Goal: Answer question/provide support: Share knowledge or assist other users

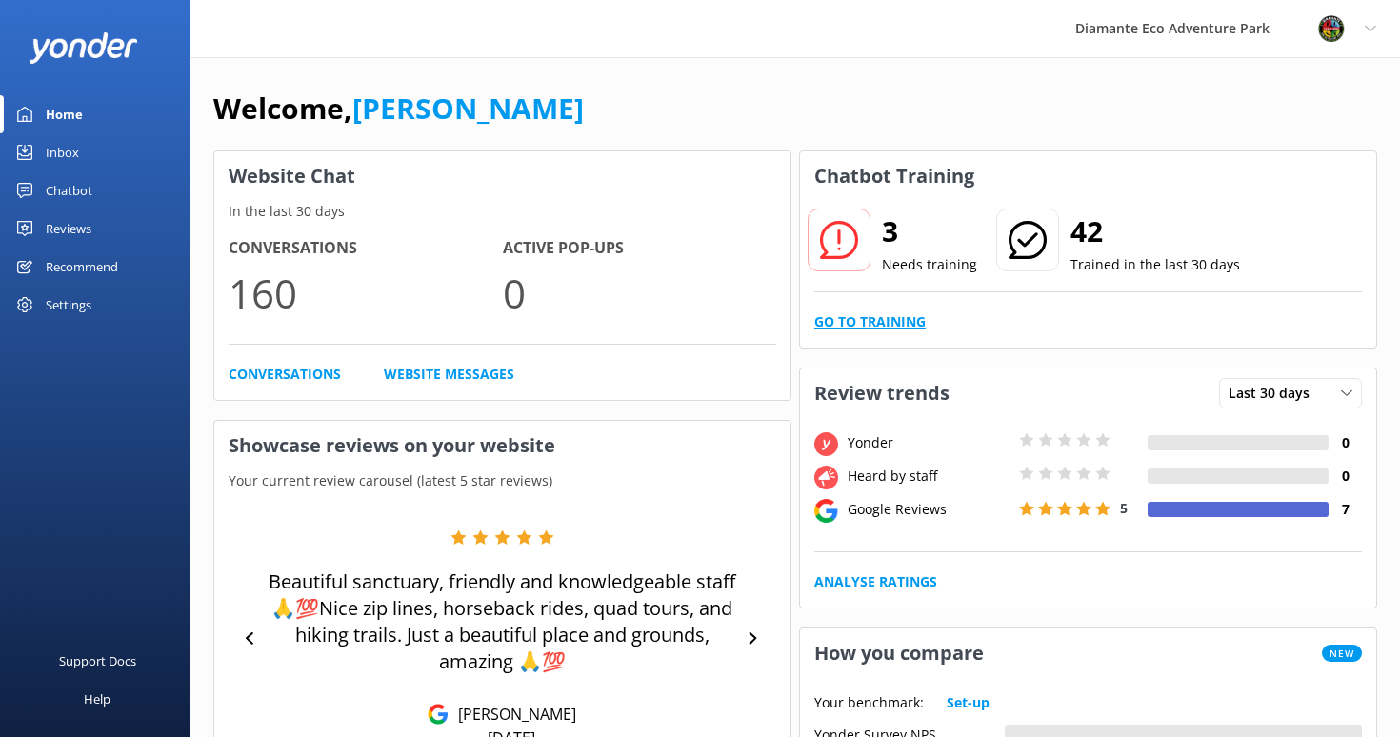
click at [864, 320] on link "Go to Training" at bounding box center [869, 321] width 111 height 21
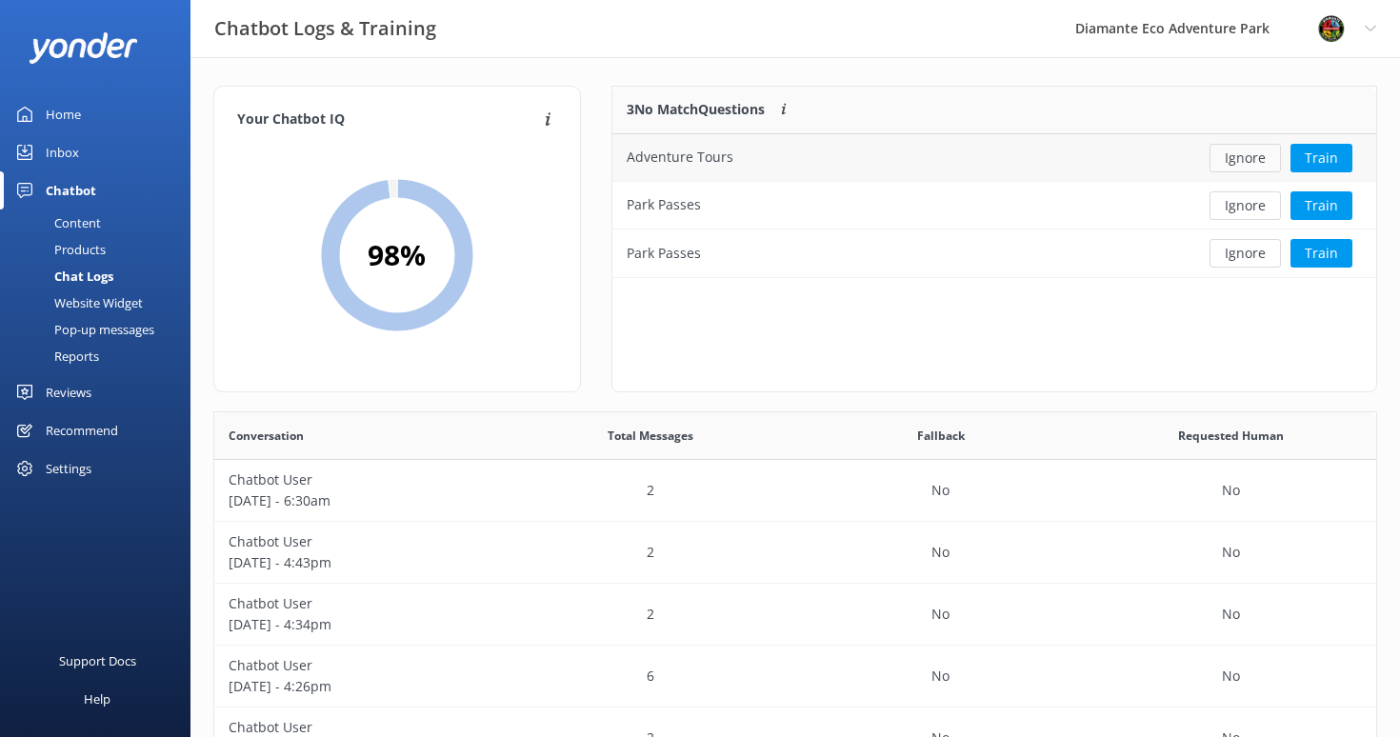
click at [1264, 156] on button "Ignore" at bounding box center [1244, 158] width 71 height 29
click at [1233, 170] on button "Ignore" at bounding box center [1244, 158] width 71 height 29
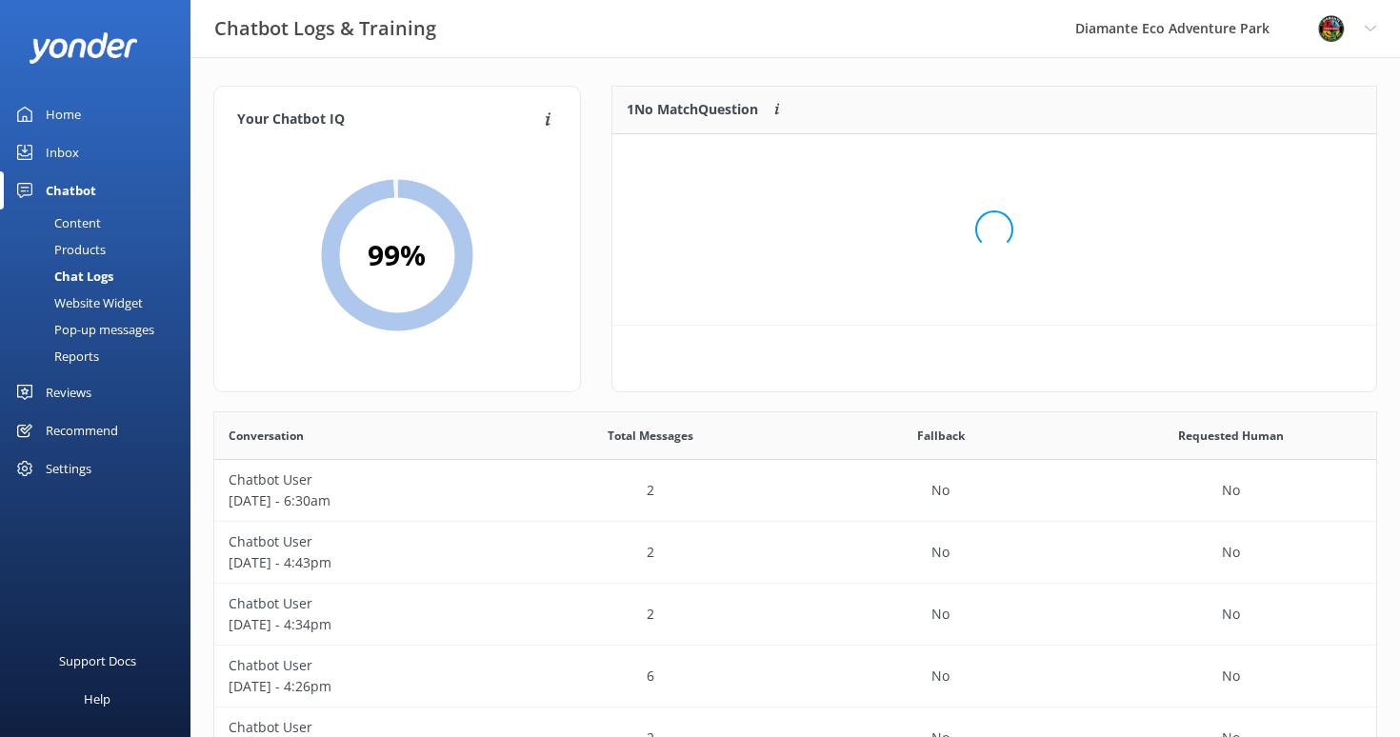
scroll to position [96, 764]
click at [1239, 169] on button "Ignore" at bounding box center [1244, 158] width 71 height 29
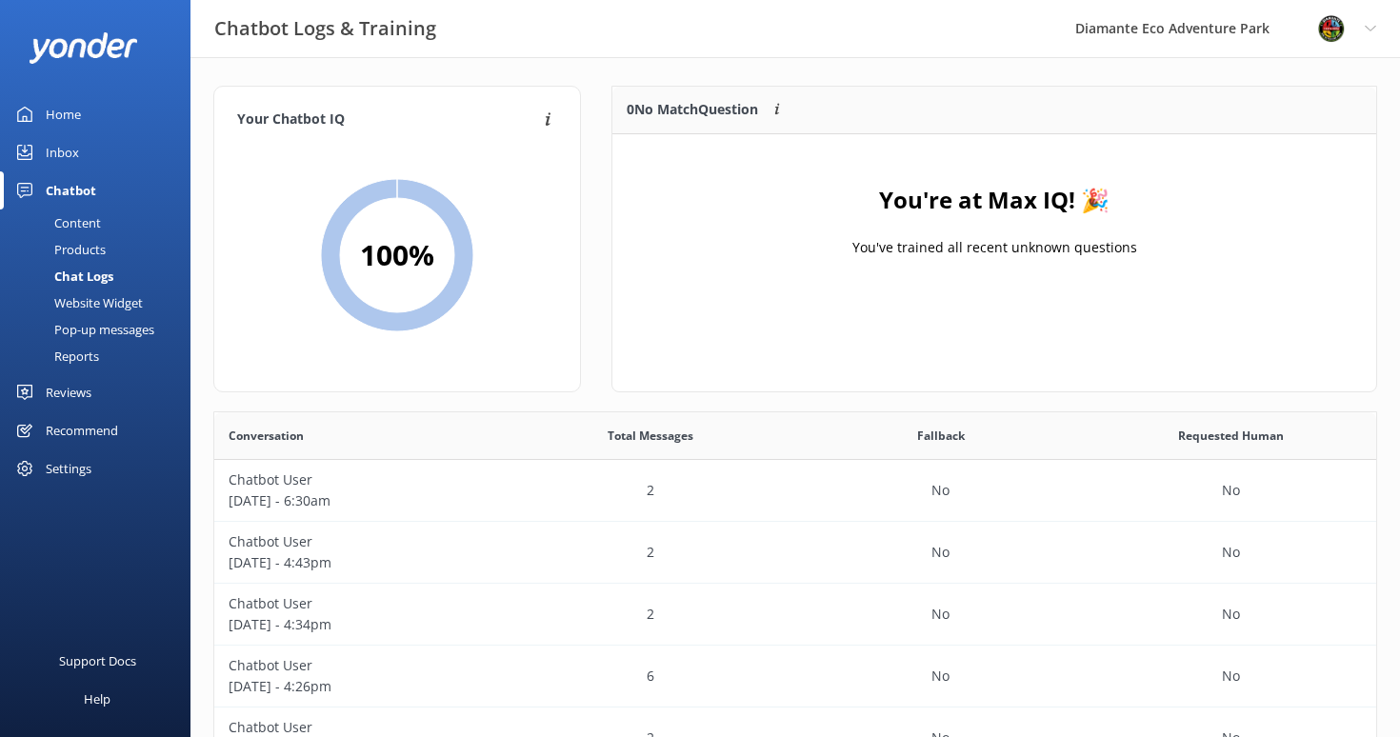
click at [54, 149] on div "Inbox" at bounding box center [62, 152] width 33 height 38
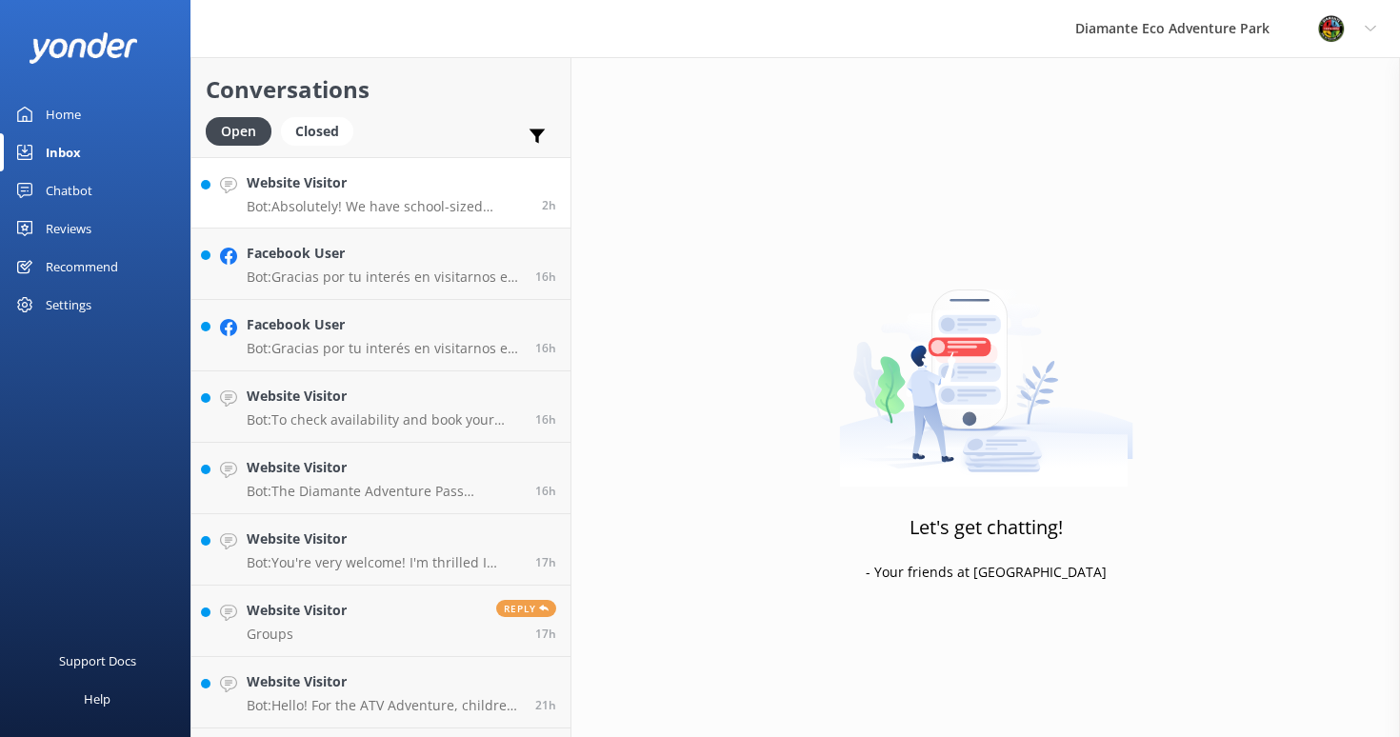
click at [279, 203] on p "Bot: Absolutely! We have school-sized lockers available for your personal items…" at bounding box center [387, 206] width 281 height 17
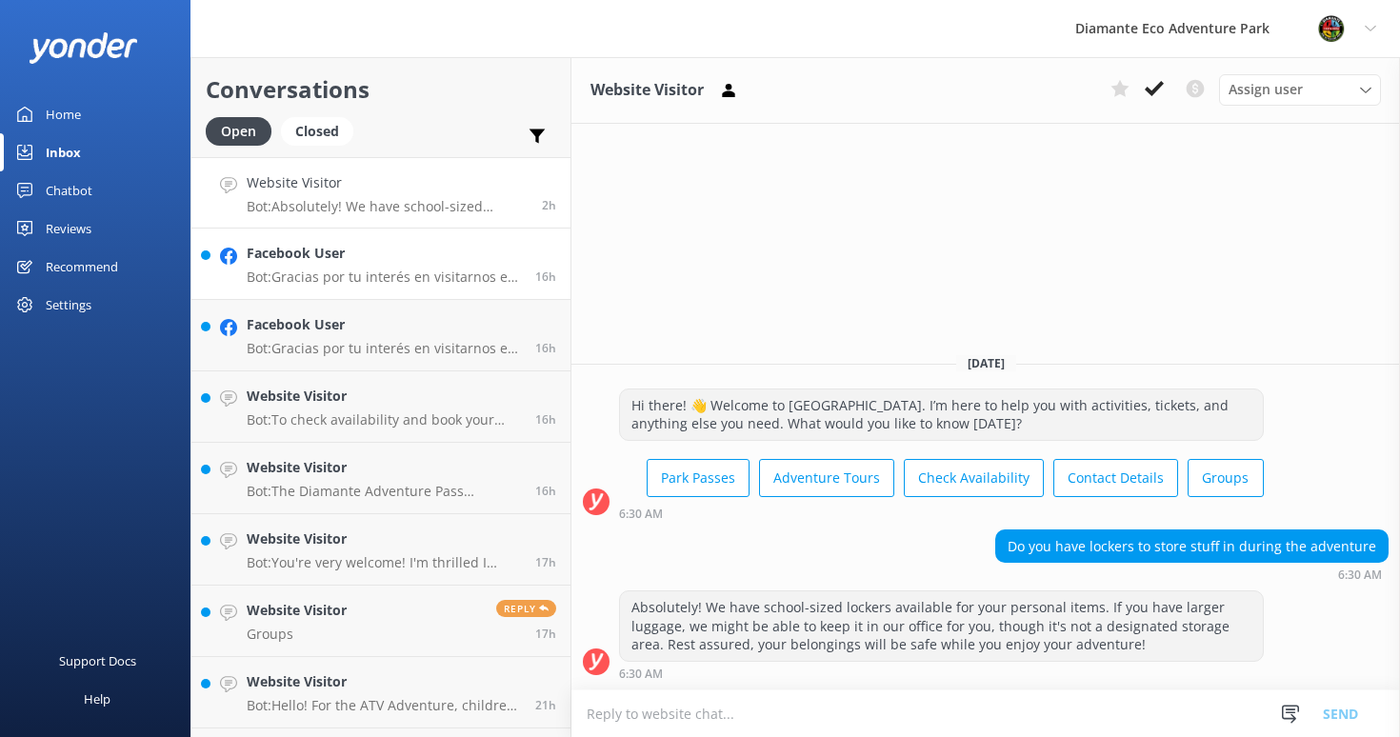
click at [299, 264] on div "Facebook User Bot: Gracias por tu interés en visitarnos en [GEOGRAPHIC_DATA]. ✨…" at bounding box center [384, 264] width 274 height 42
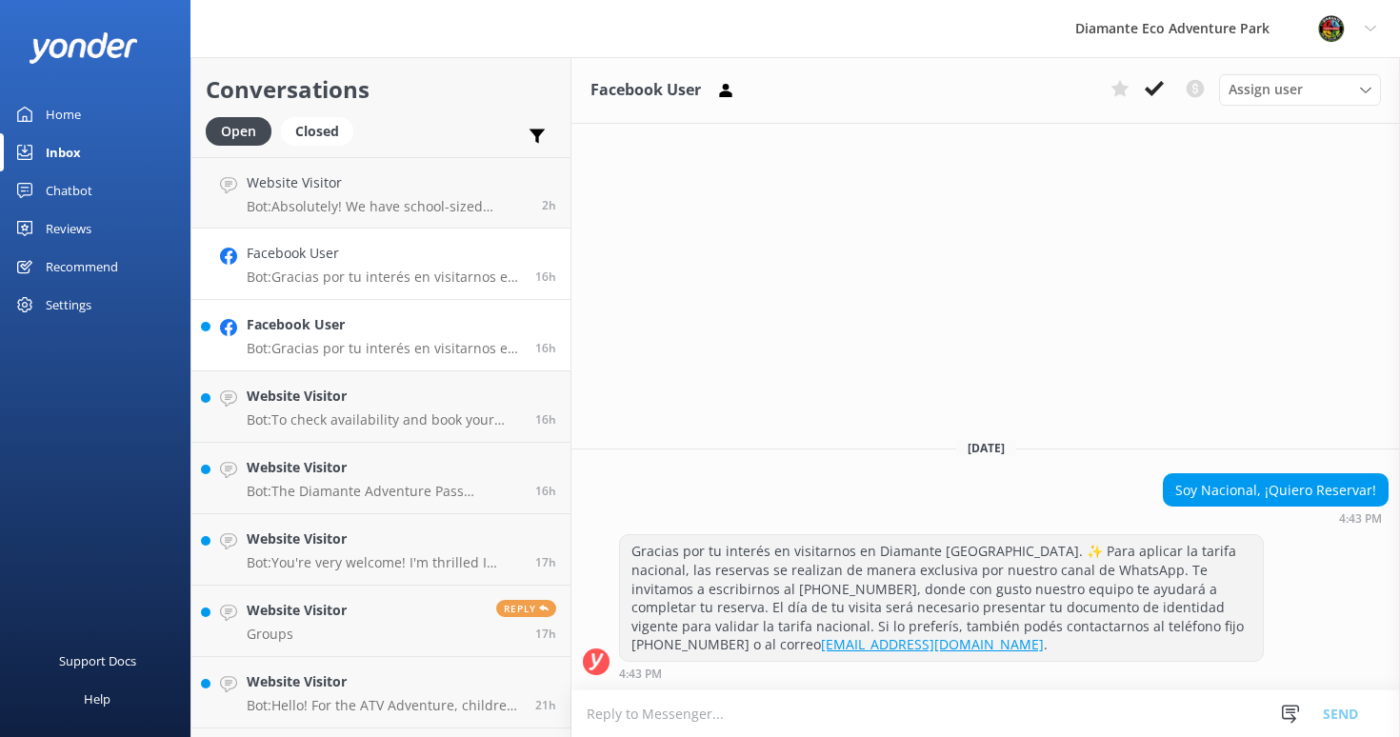
click at [301, 322] on h4 "Facebook User" at bounding box center [384, 324] width 274 height 21
click at [319, 408] on div "Website Visitor Bot: To check availability and book your adventure at [GEOGRAPH…" at bounding box center [384, 407] width 274 height 42
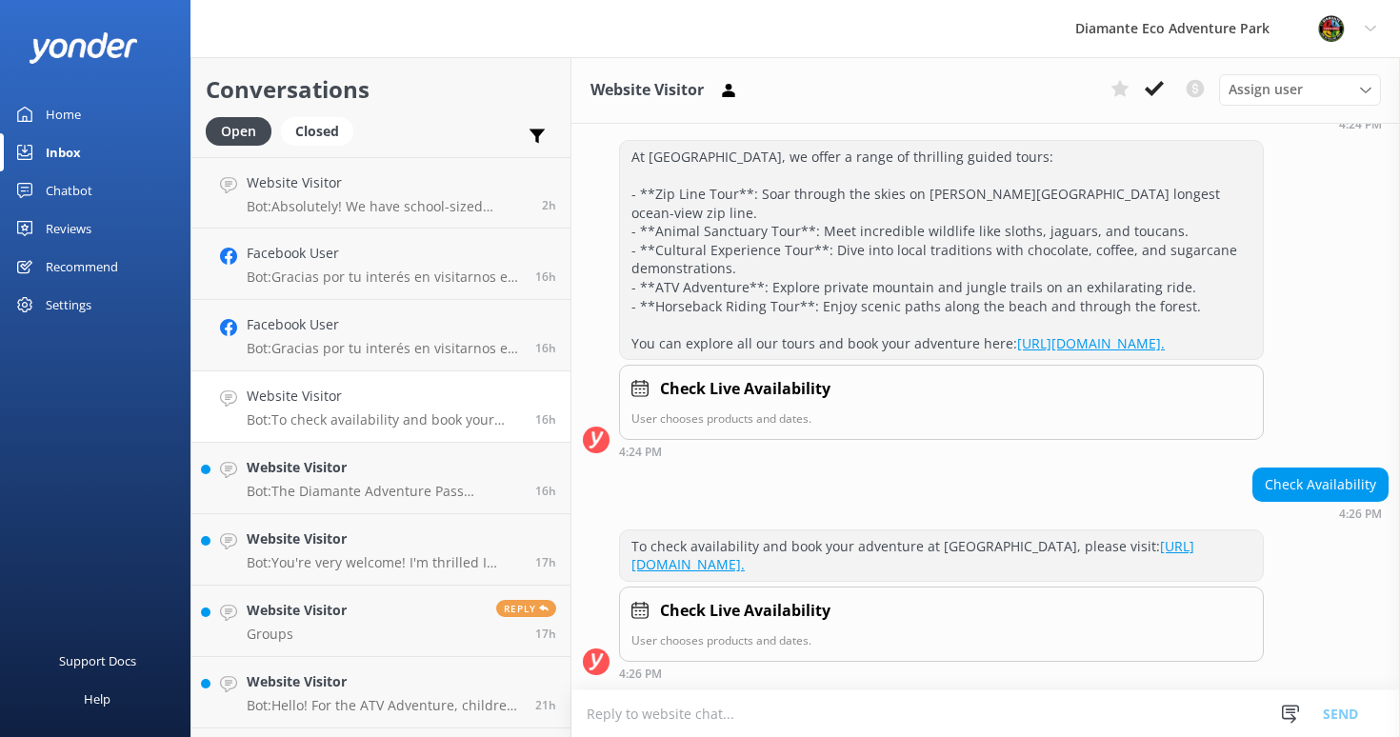
scroll to position [699, 0]
click at [305, 475] on h4 "Website Visitor" at bounding box center [384, 467] width 274 height 21
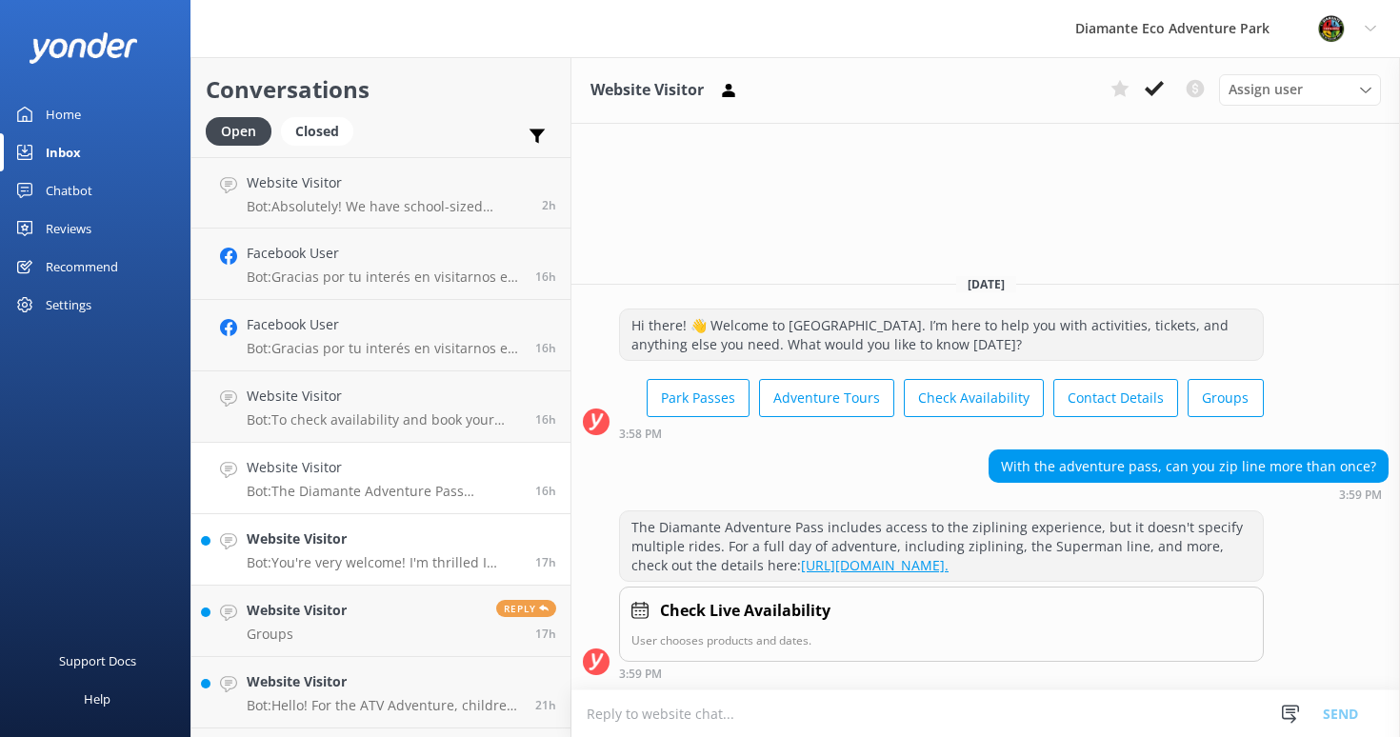
click at [283, 547] on h4 "Website Visitor" at bounding box center [384, 538] width 274 height 21
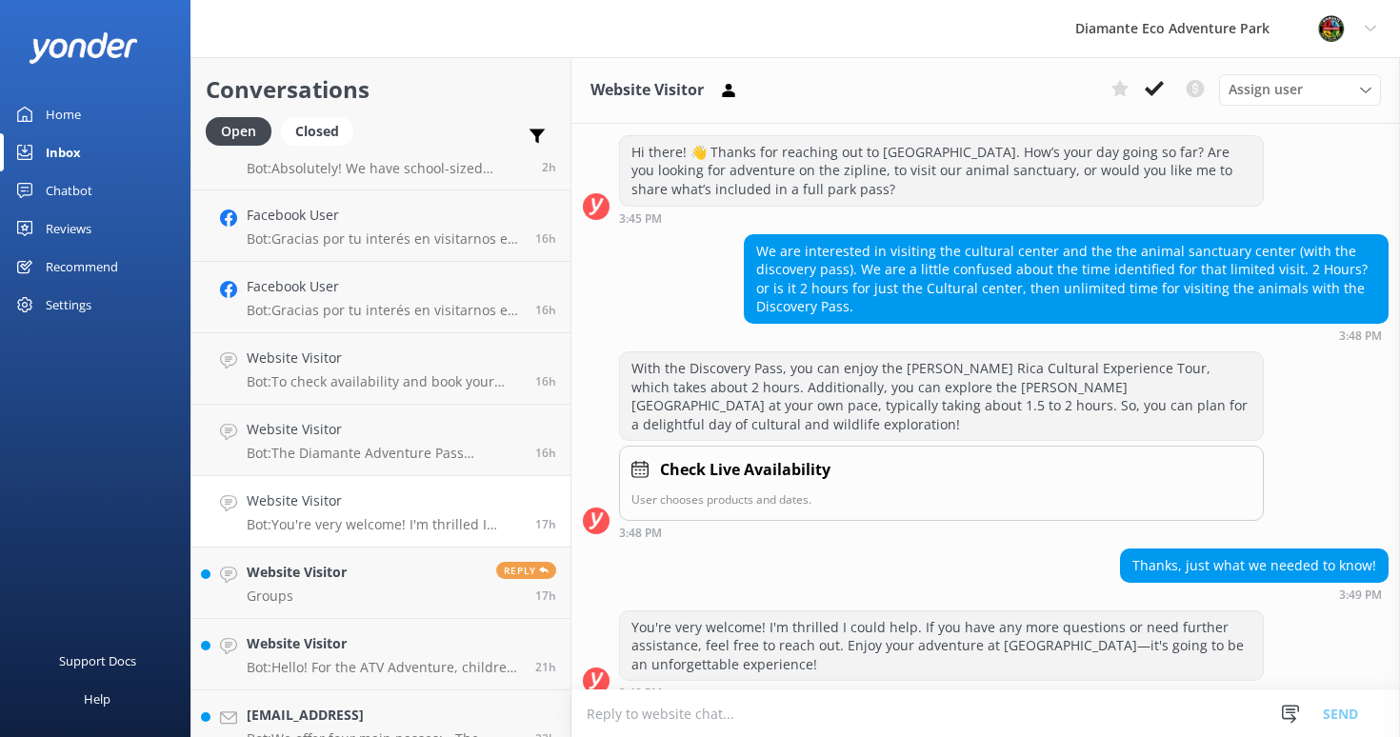
scroll to position [43, 0]
click at [276, 573] on h4 "Website Visitor" at bounding box center [297, 567] width 100 height 21
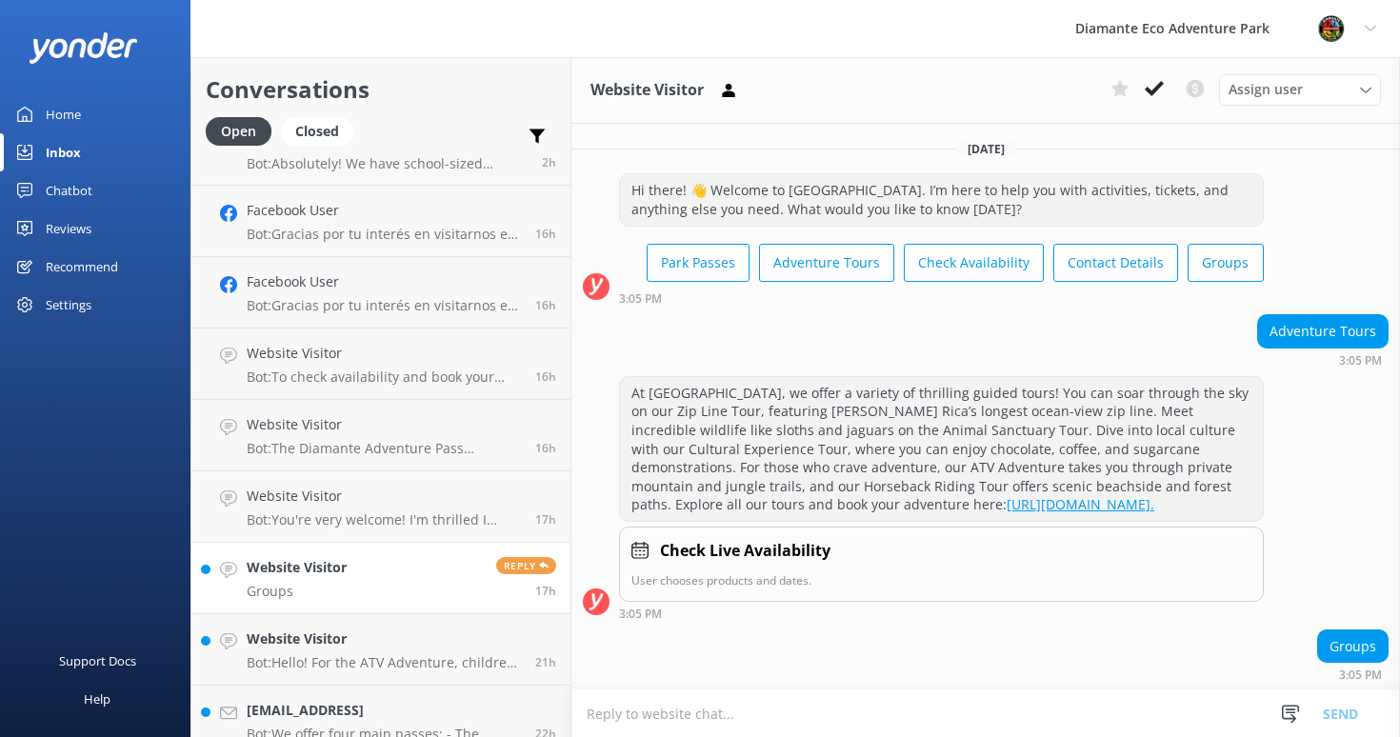
scroll to position [37, 0]
click at [664, 718] on textarea at bounding box center [985, 713] width 828 height 47
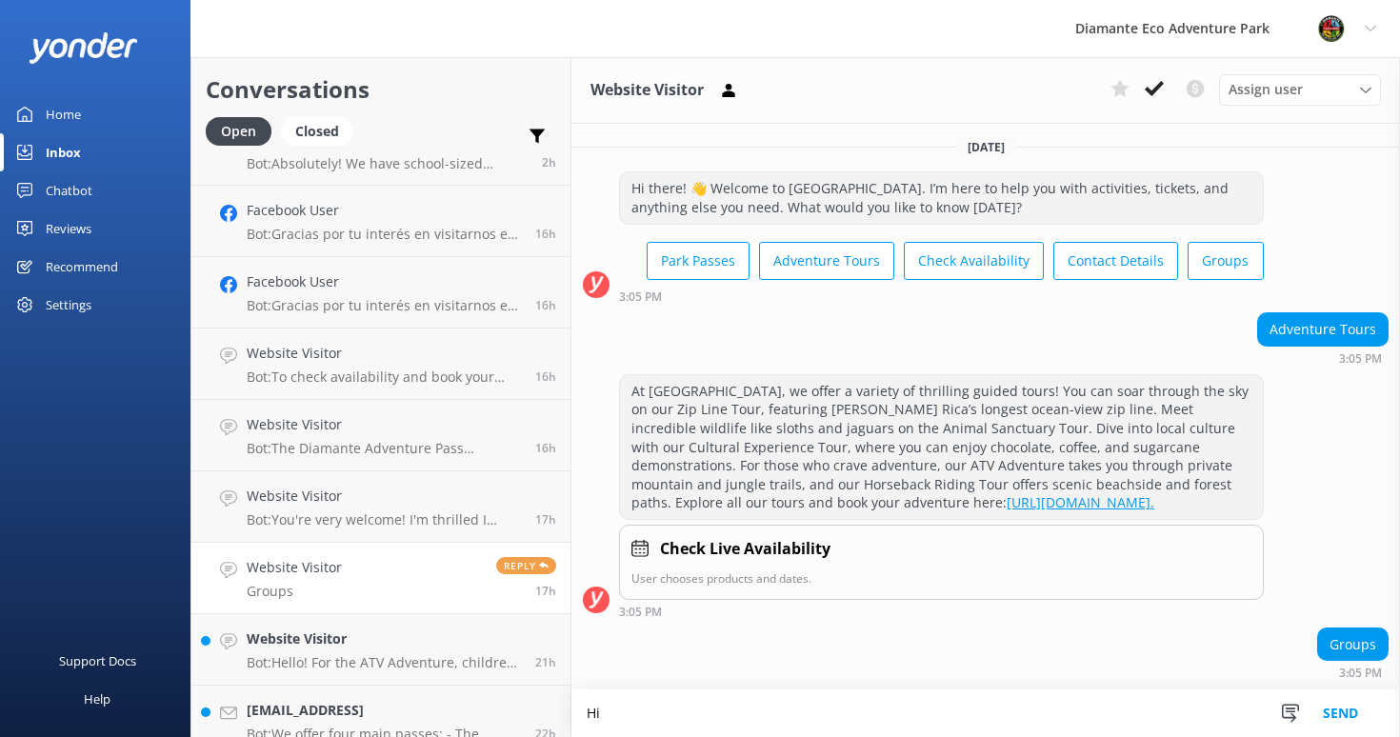
scroll to position [38, 0]
type textarea "Hi fro Groups"
drag, startPoint x: 701, startPoint y: 726, endPoint x: 589, endPoint y: 715, distance: 112.0
click at [589, 715] on textarea "Hi fro Groups" at bounding box center [985, 713] width 828 height 48
click at [685, 726] on textarea "Hi fro Groups" at bounding box center [985, 713] width 828 height 48
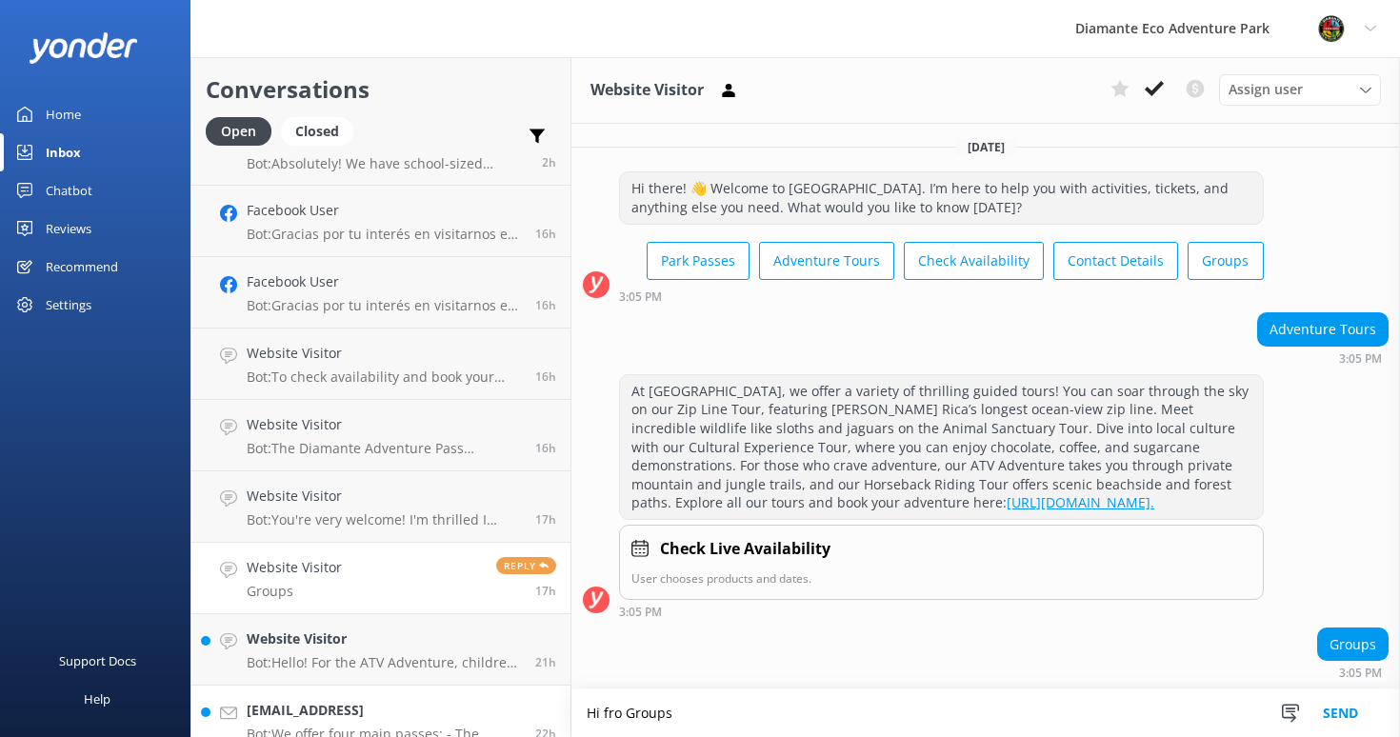
drag, startPoint x: 665, startPoint y: 705, endPoint x: 569, endPoint y: 706, distance: 95.2
click at [569, 706] on div "Conversations Open Closed Important Converted Assigned to me Unassigned Website…" at bounding box center [794, 397] width 1209 height 680
click at [68, 189] on div "Chatbot" at bounding box center [69, 190] width 47 height 38
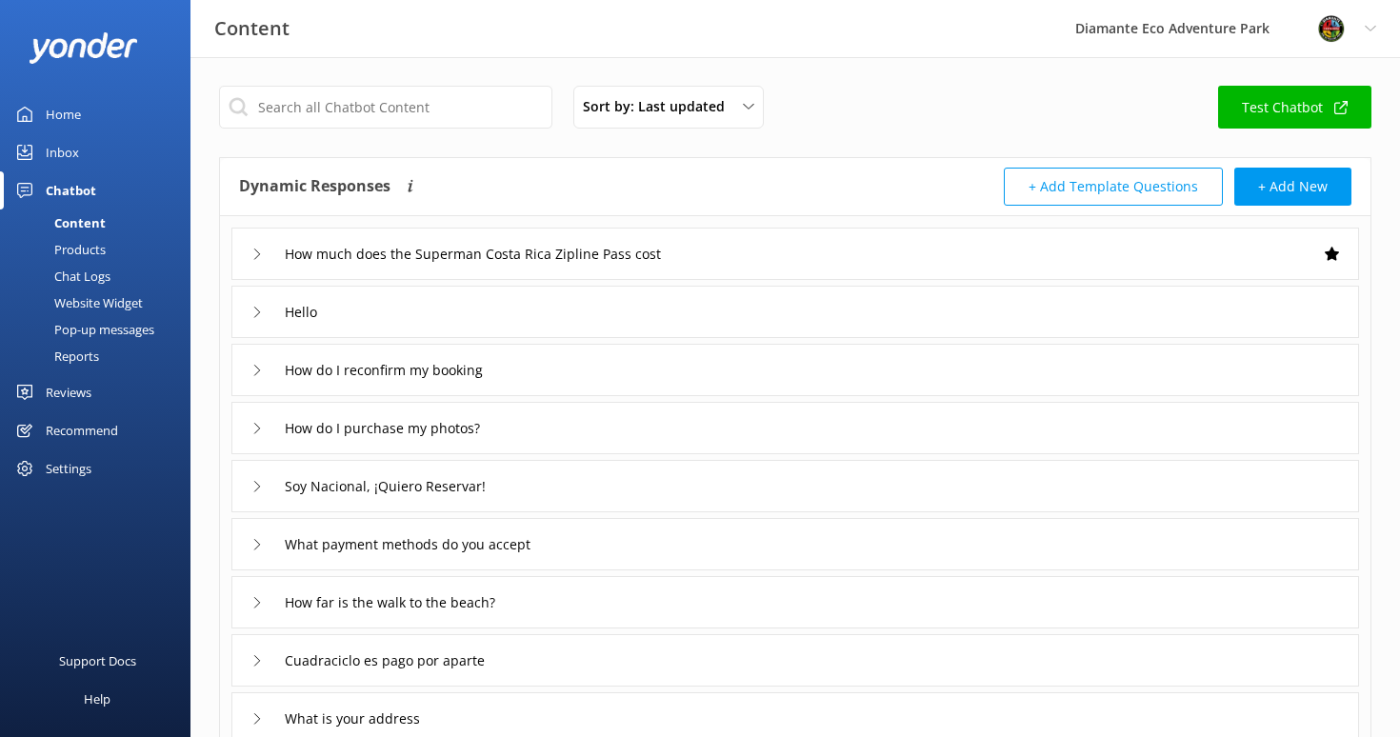
click at [76, 222] on div "Content" at bounding box center [58, 222] width 94 height 27
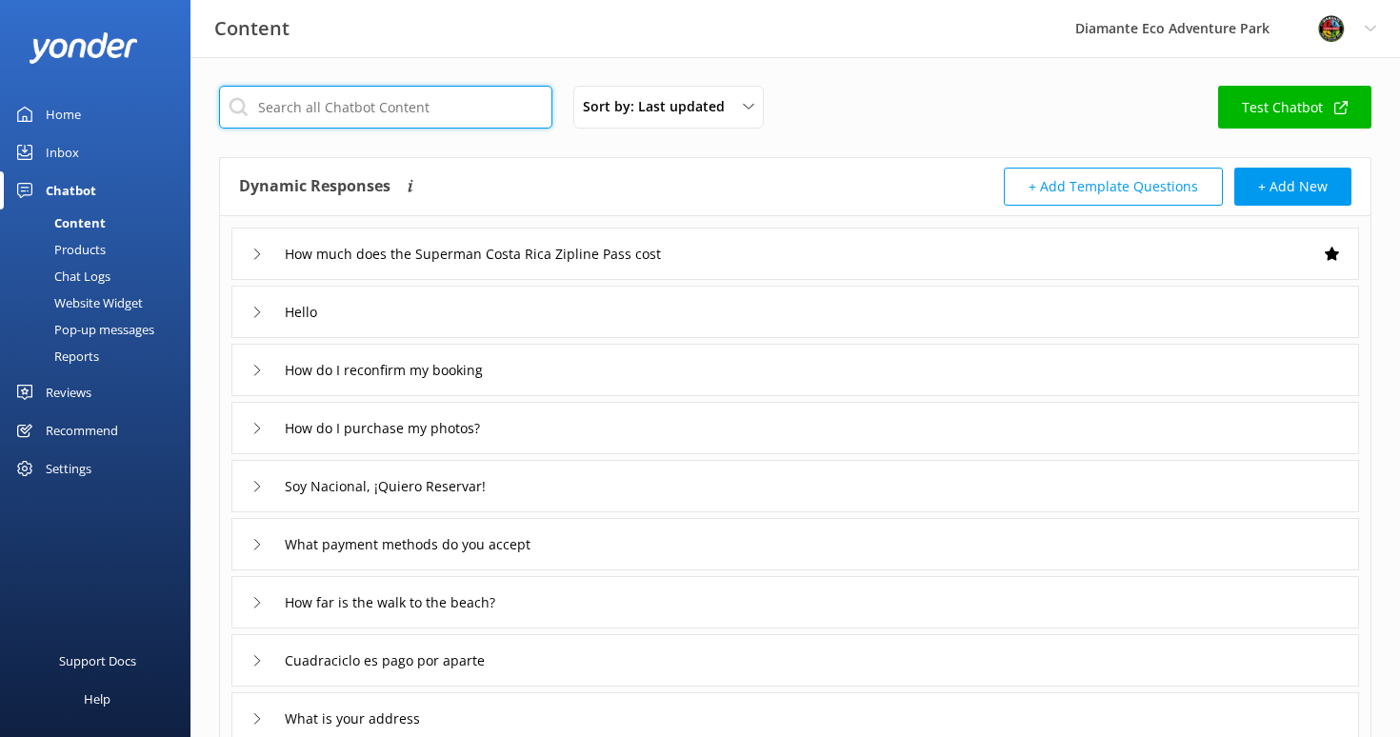
click at [297, 108] on input "text" at bounding box center [385, 107] width 333 height 43
type input "groups"
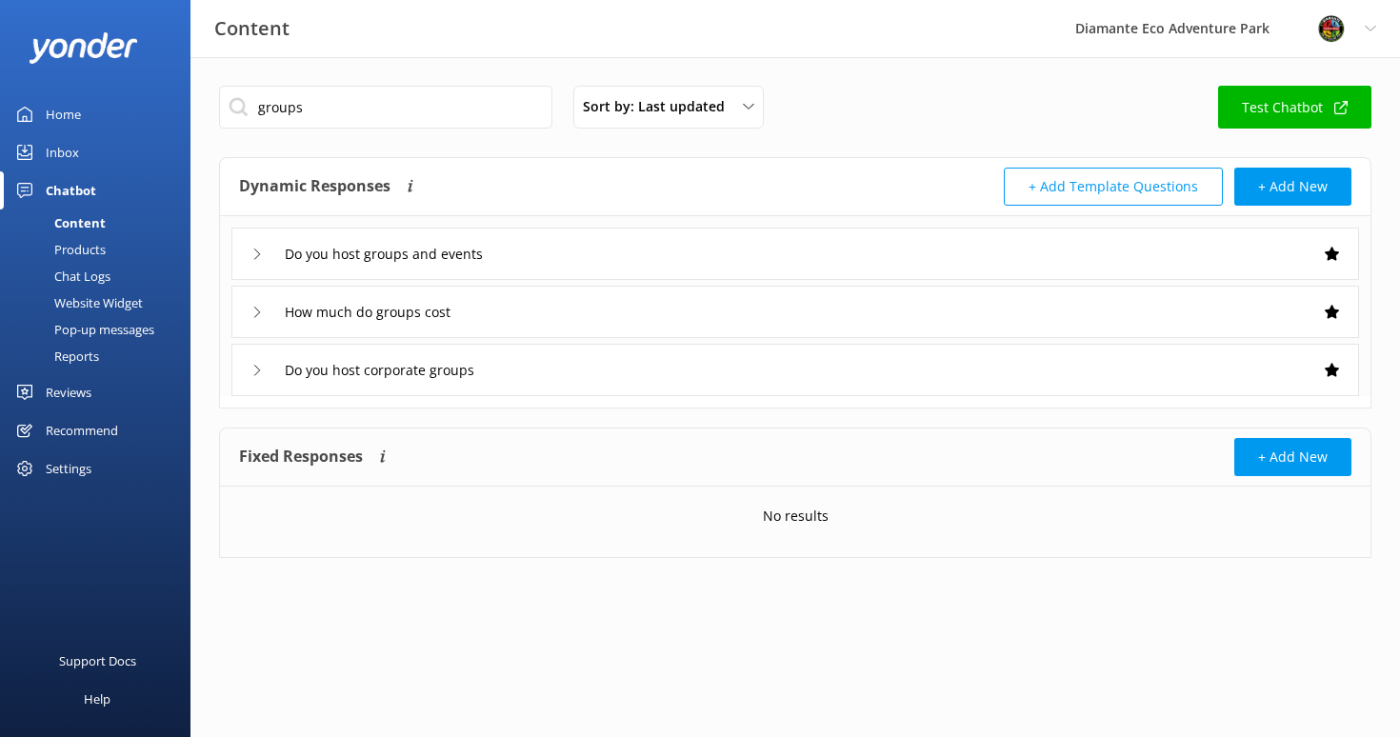
click at [257, 253] on icon at bounding box center [256, 254] width 11 height 11
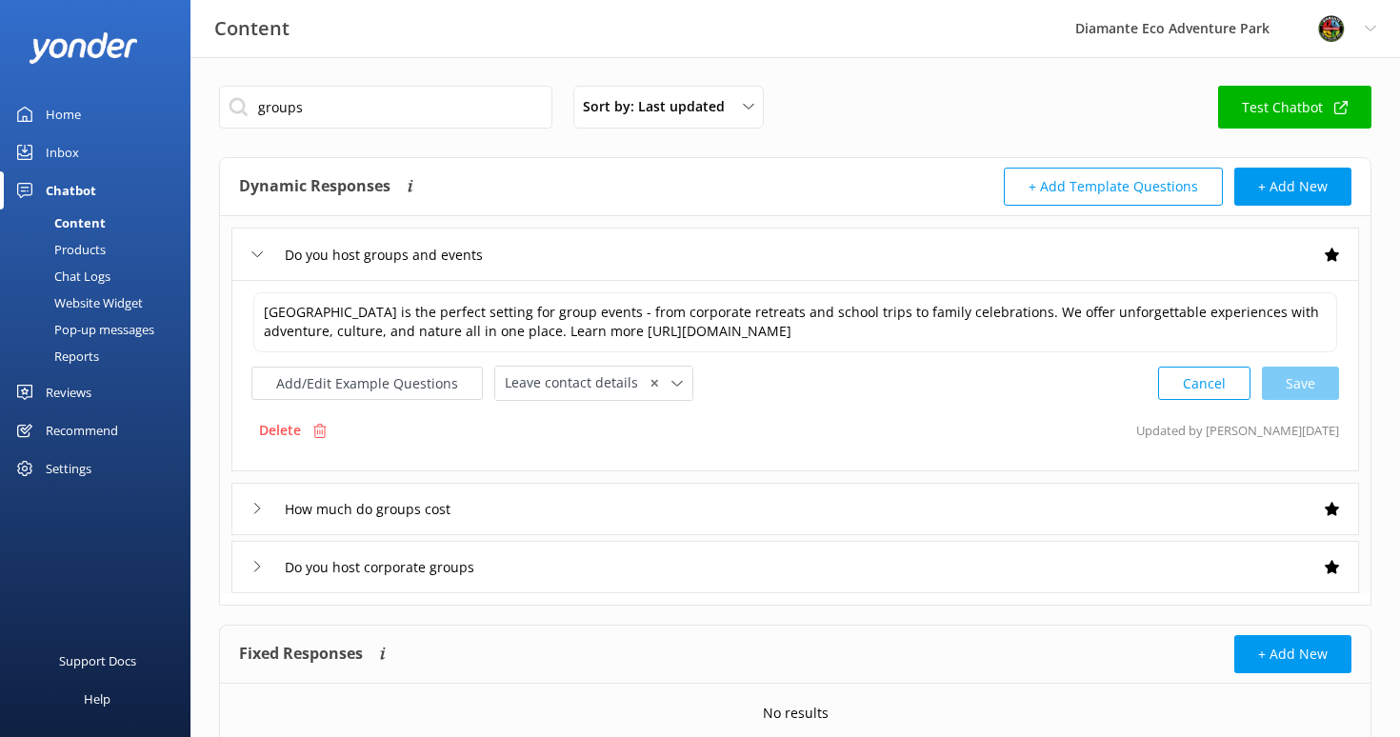
drag, startPoint x: 249, startPoint y: 309, endPoint x: 829, endPoint y: 345, distance: 580.9
click at [827, 345] on div "[GEOGRAPHIC_DATA] is the perfect setting for group events - from corporate retr…" at bounding box center [794, 375] width 1127 height 191
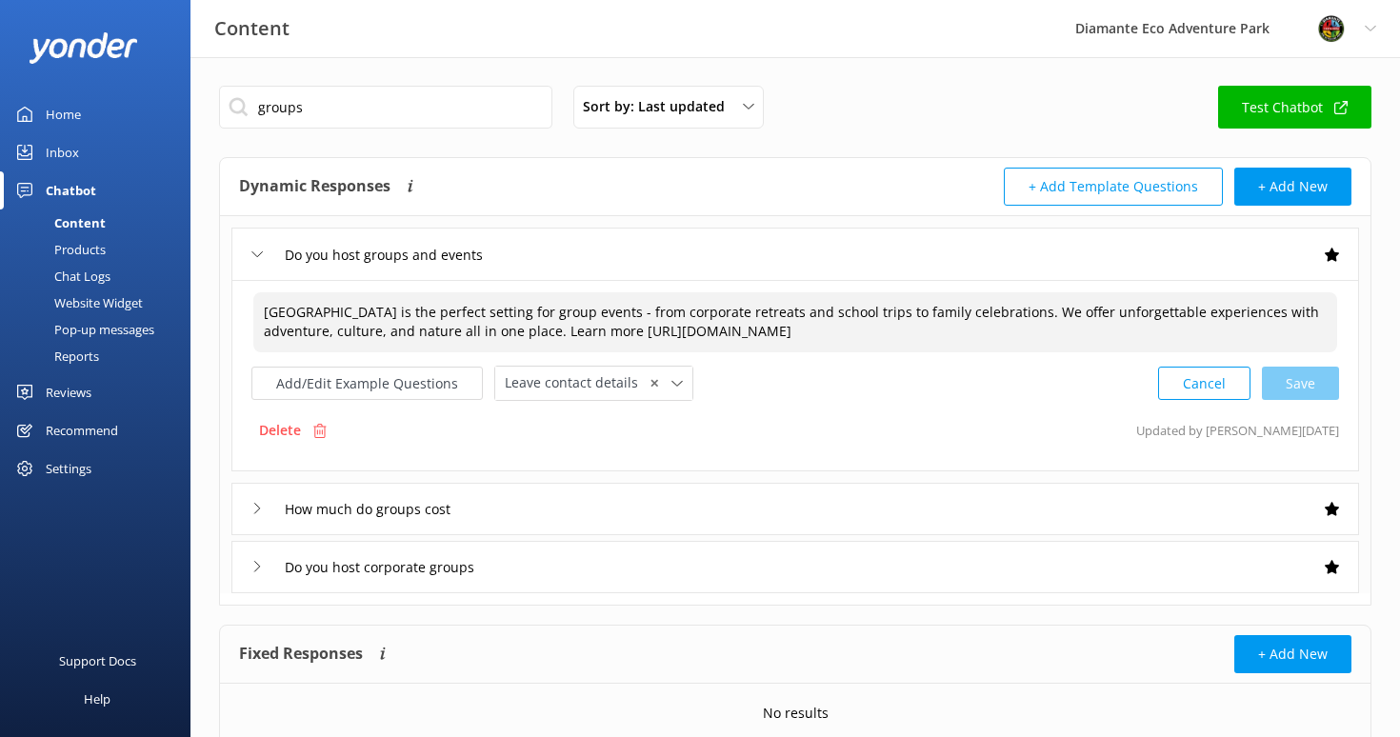
drag, startPoint x: 1068, startPoint y: 339, endPoint x: 248, endPoint y: 302, distance: 821.6
click at [248, 302] on div "[GEOGRAPHIC_DATA] is the perfect setting for group events - from corporate retr…" at bounding box center [794, 375] width 1127 height 191
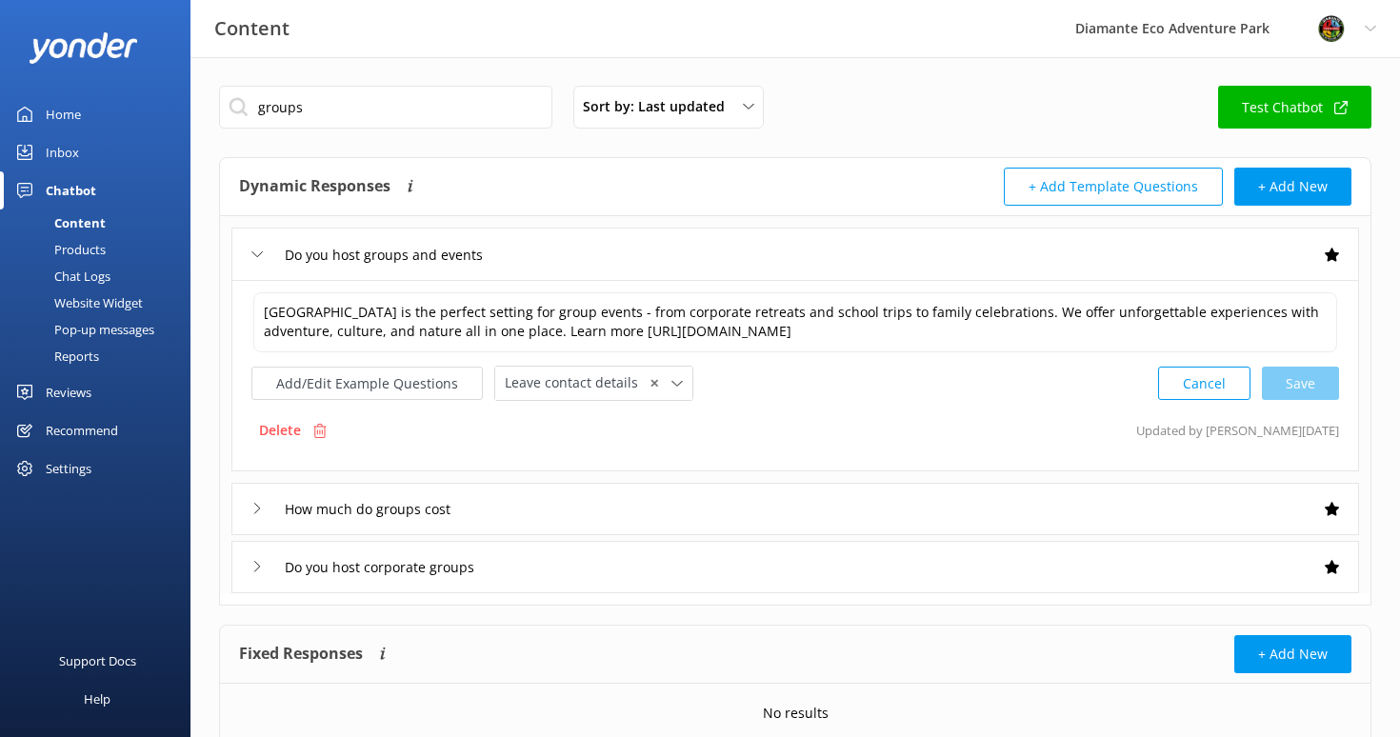
click at [265, 562] on div "Do you host corporate groups" at bounding box center [369, 566] width 236 height 31
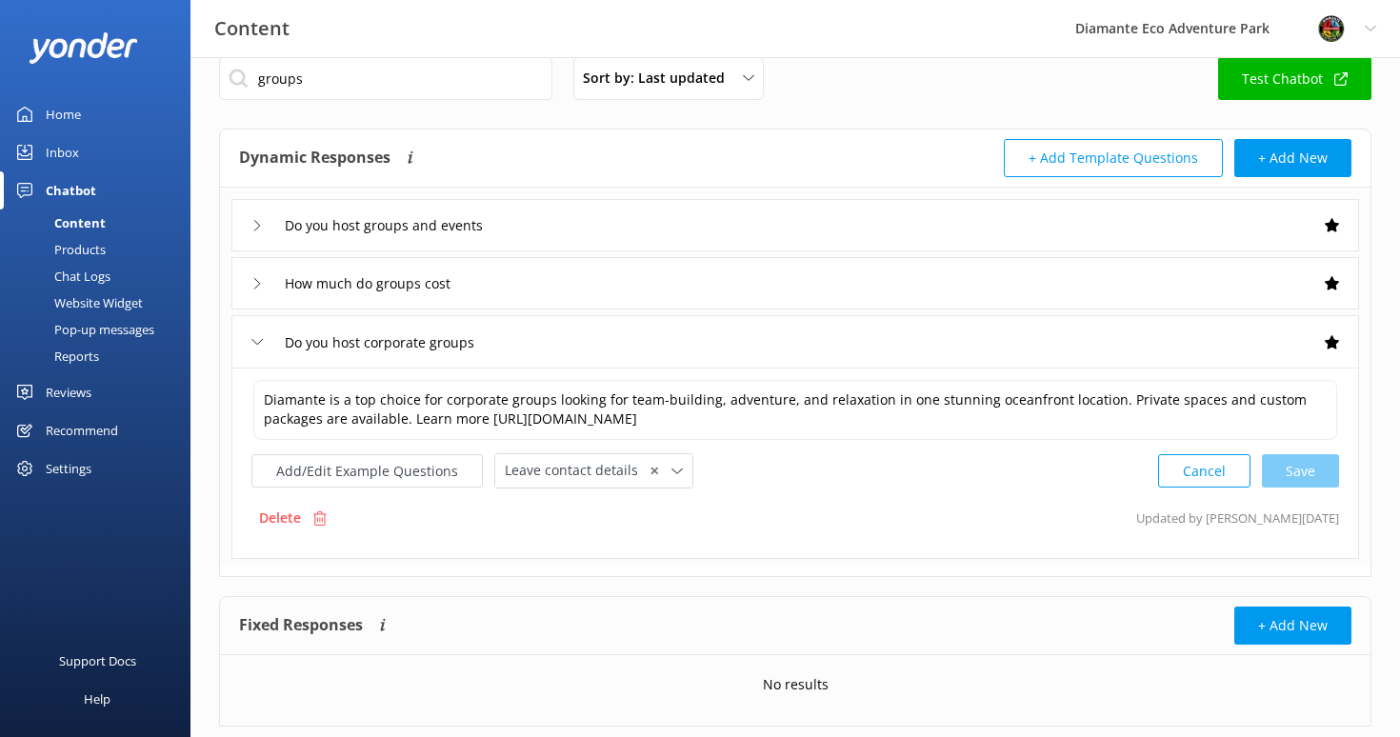
scroll to position [36, 0]
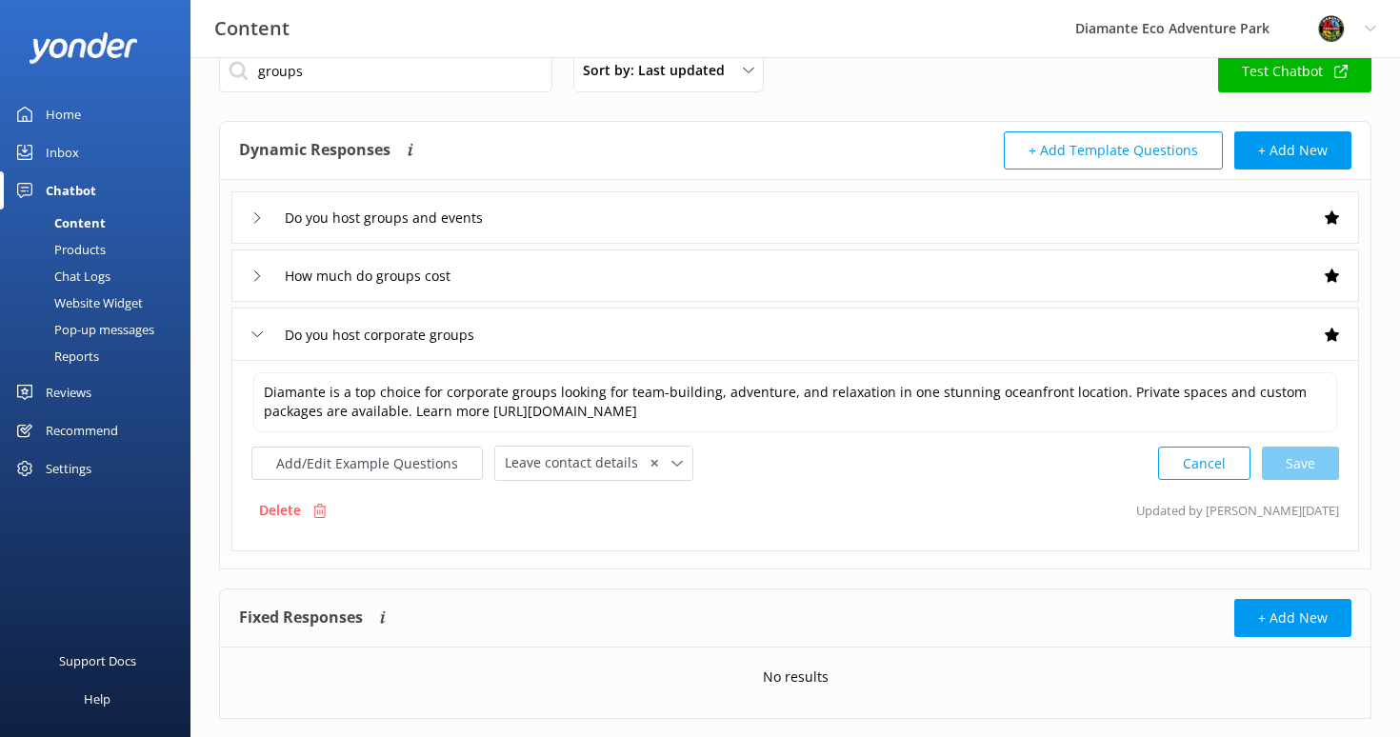
click at [50, 143] on div "Inbox" at bounding box center [62, 152] width 33 height 38
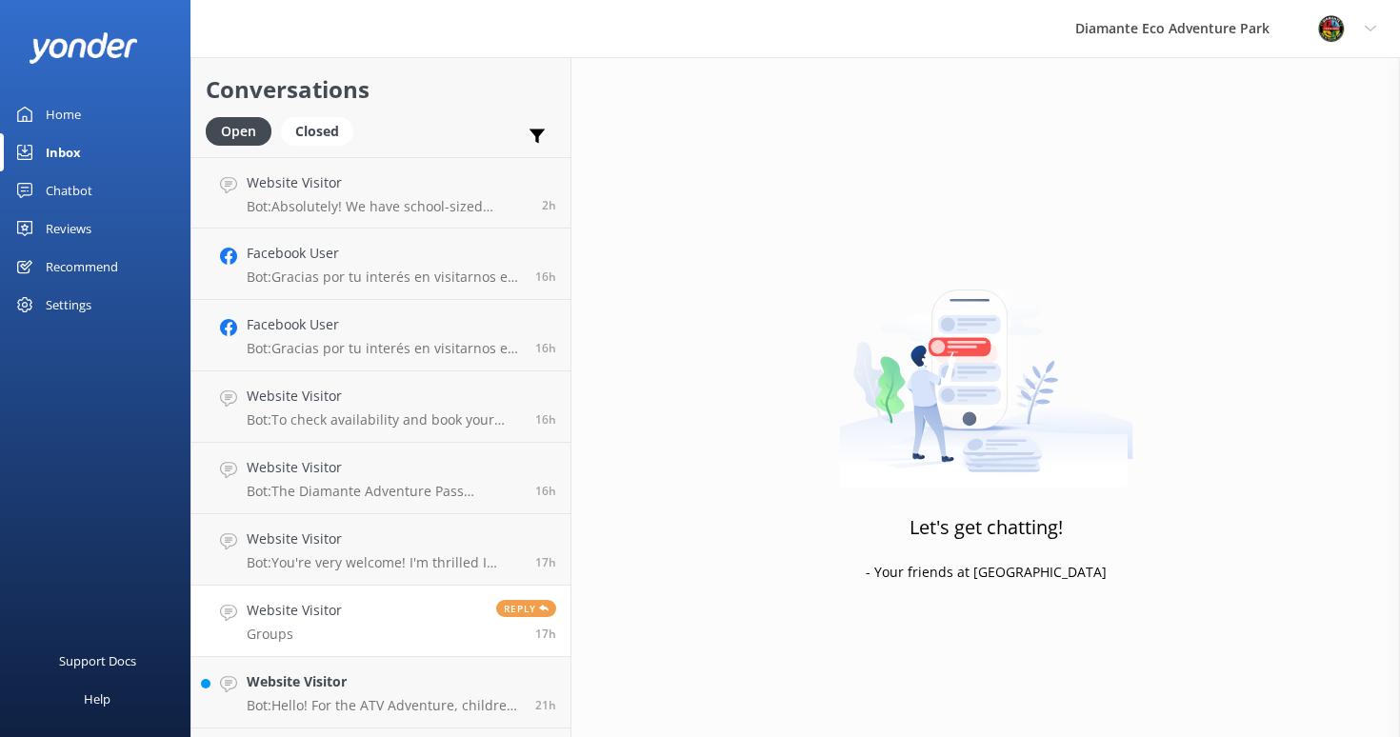
click at [318, 628] on p "Groups" at bounding box center [294, 634] width 95 height 17
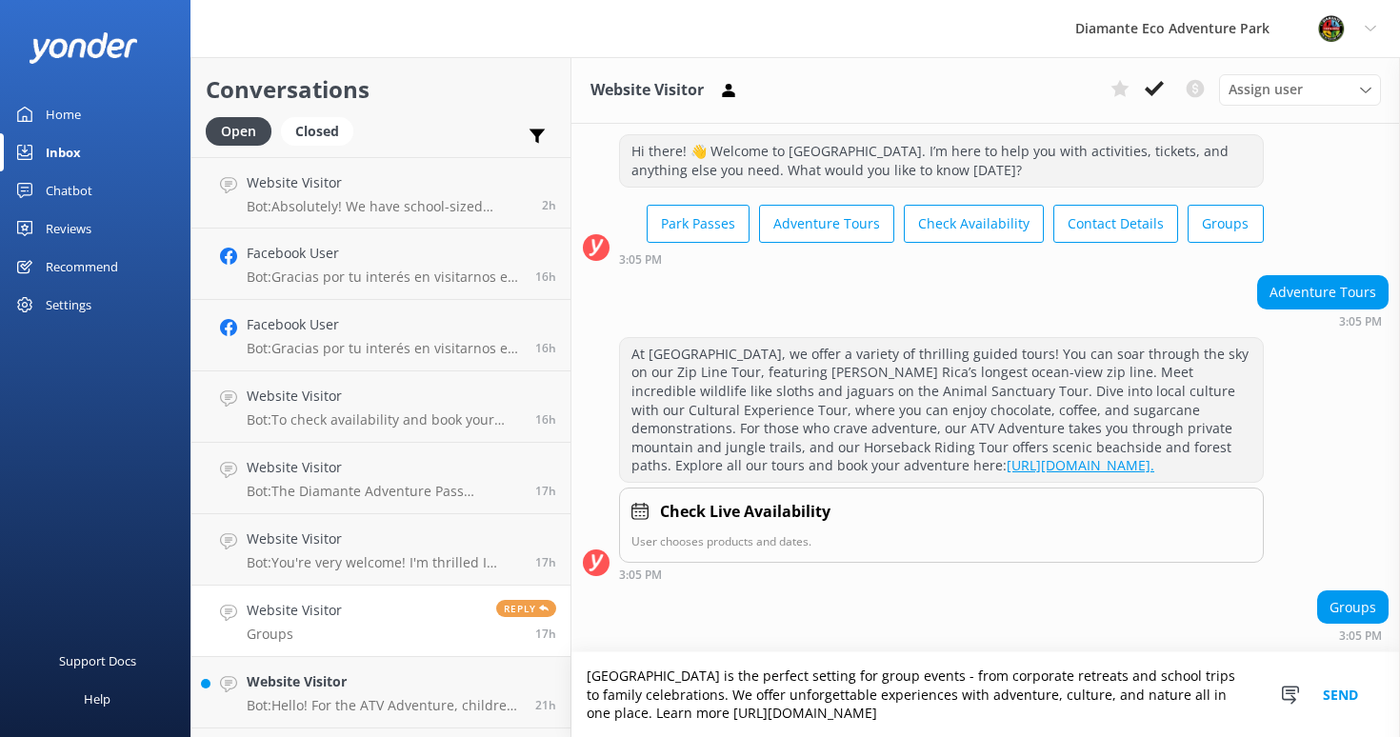
scroll to position [75, 0]
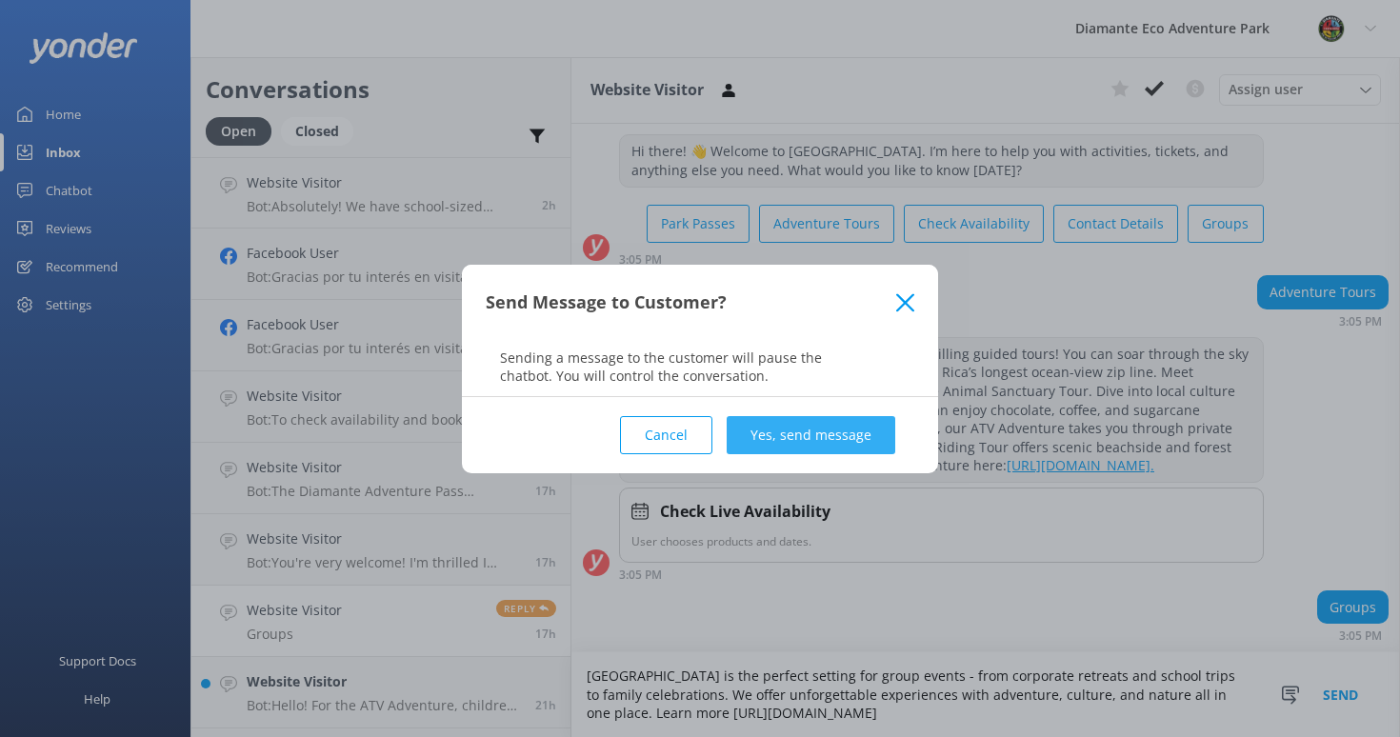
type textarea "[GEOGRAPHIC_DATA] is the perfect setting for group events - from corporate retr…"
click at [848, 435] on button "Yes, send message" at bounding box center [810, 435] width 169 height 38
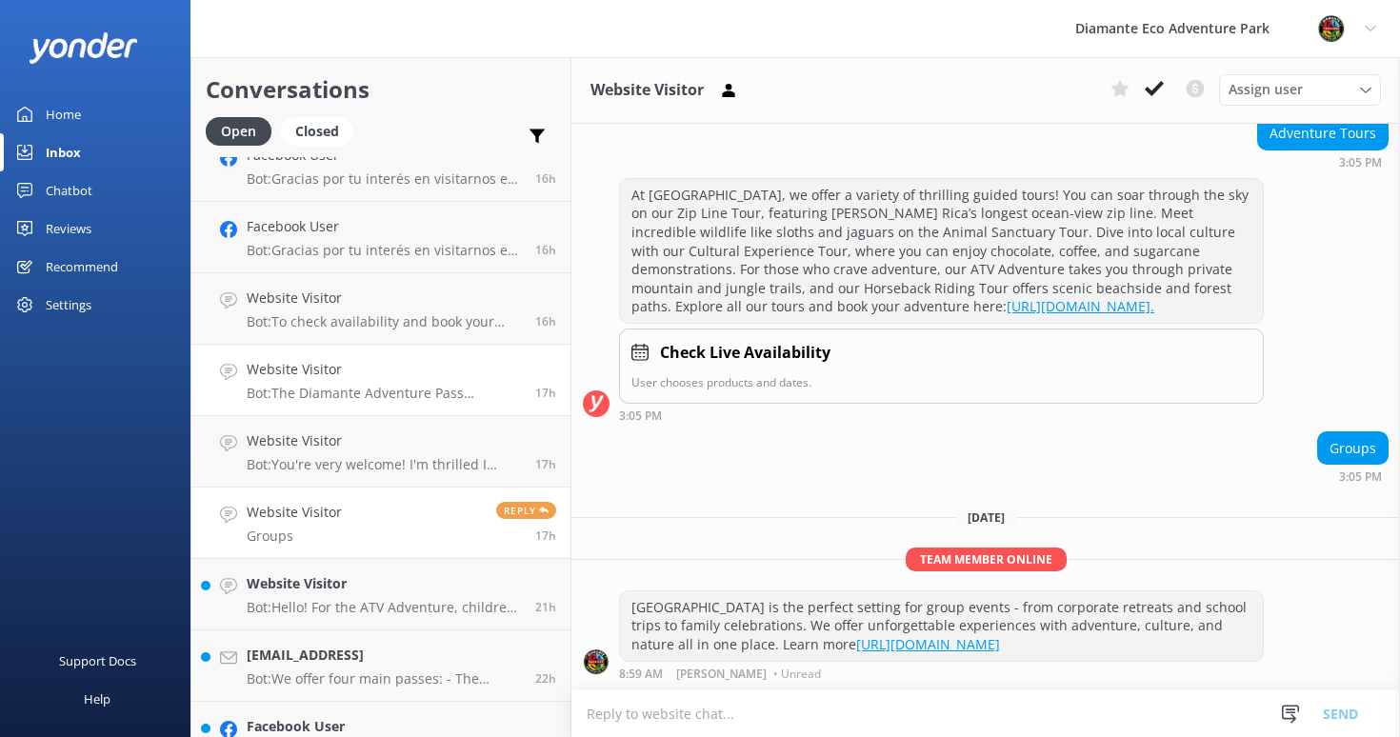
scroll to position [107, 0]
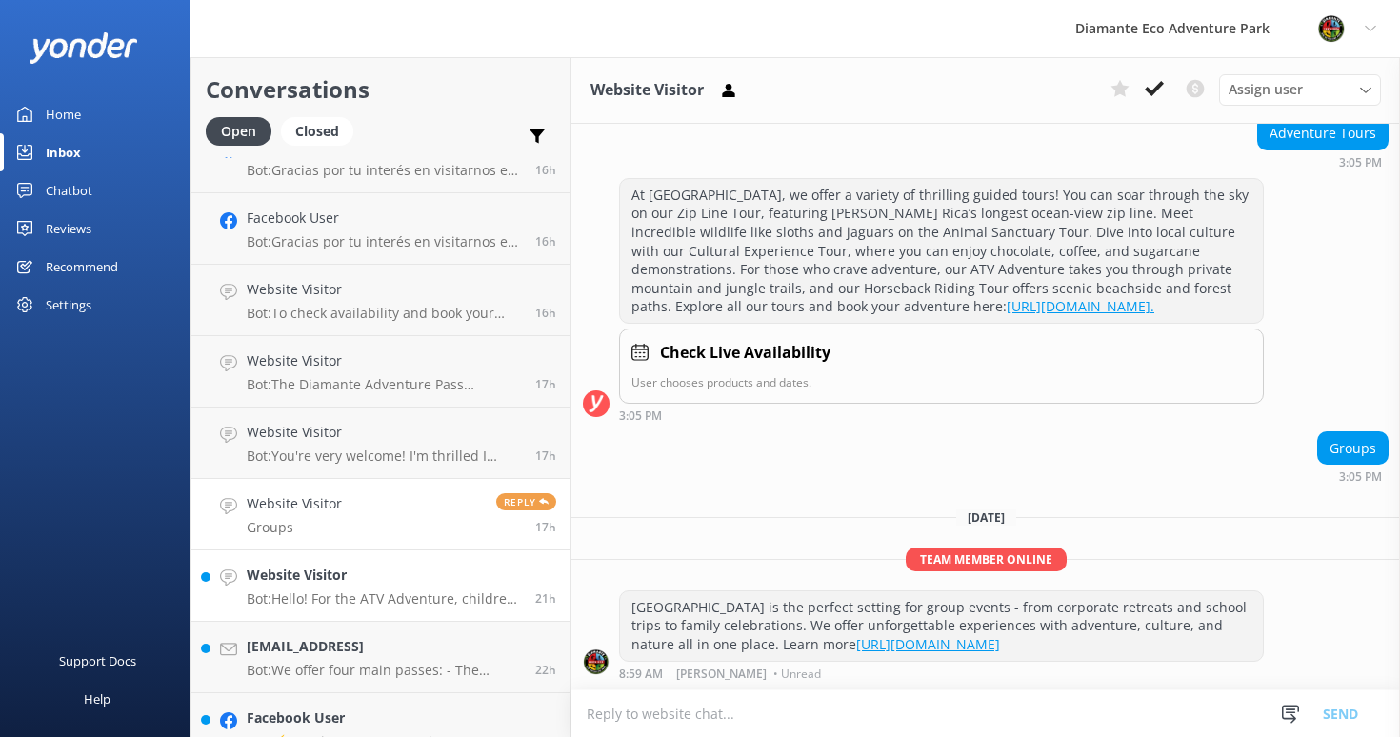
click at [295, 584] on h4 "Website Visitor" at bounding box center [384, 575] width 274 height 21
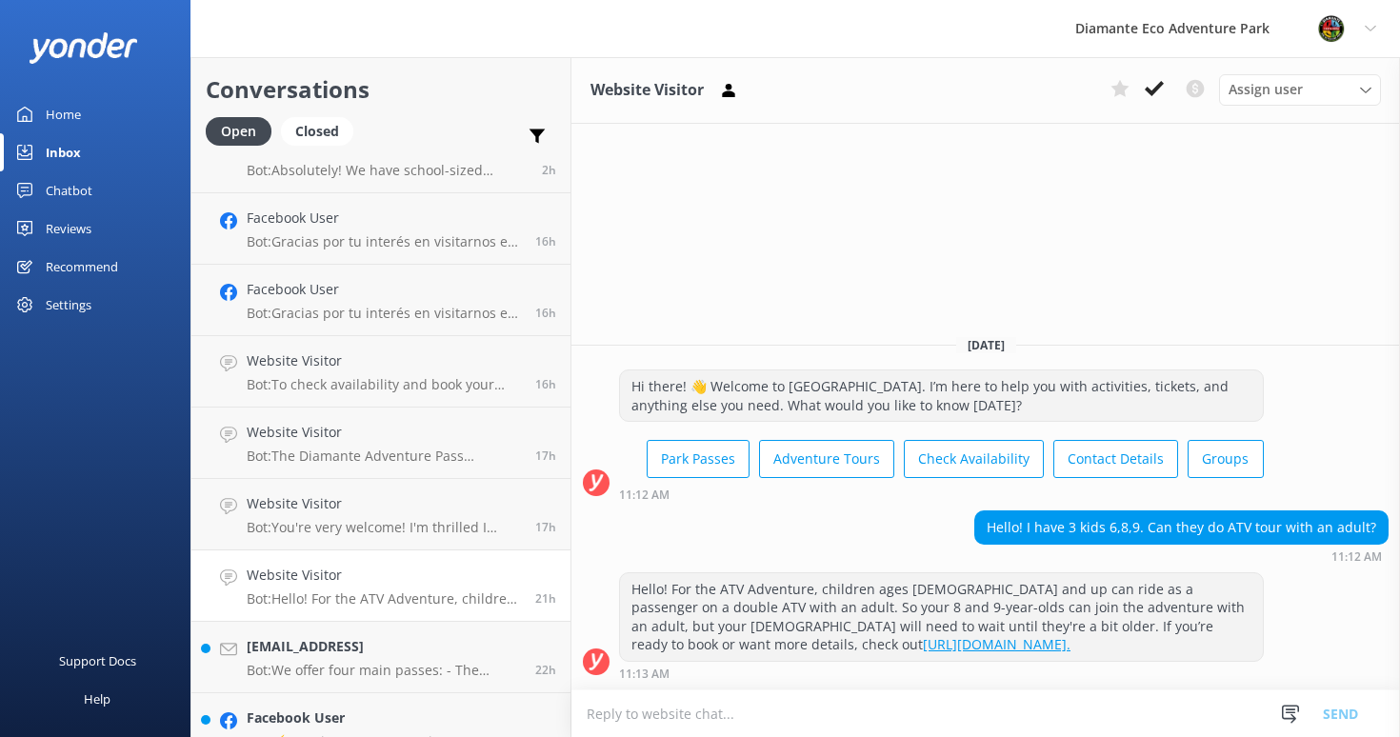
scroll to position [138, 0]
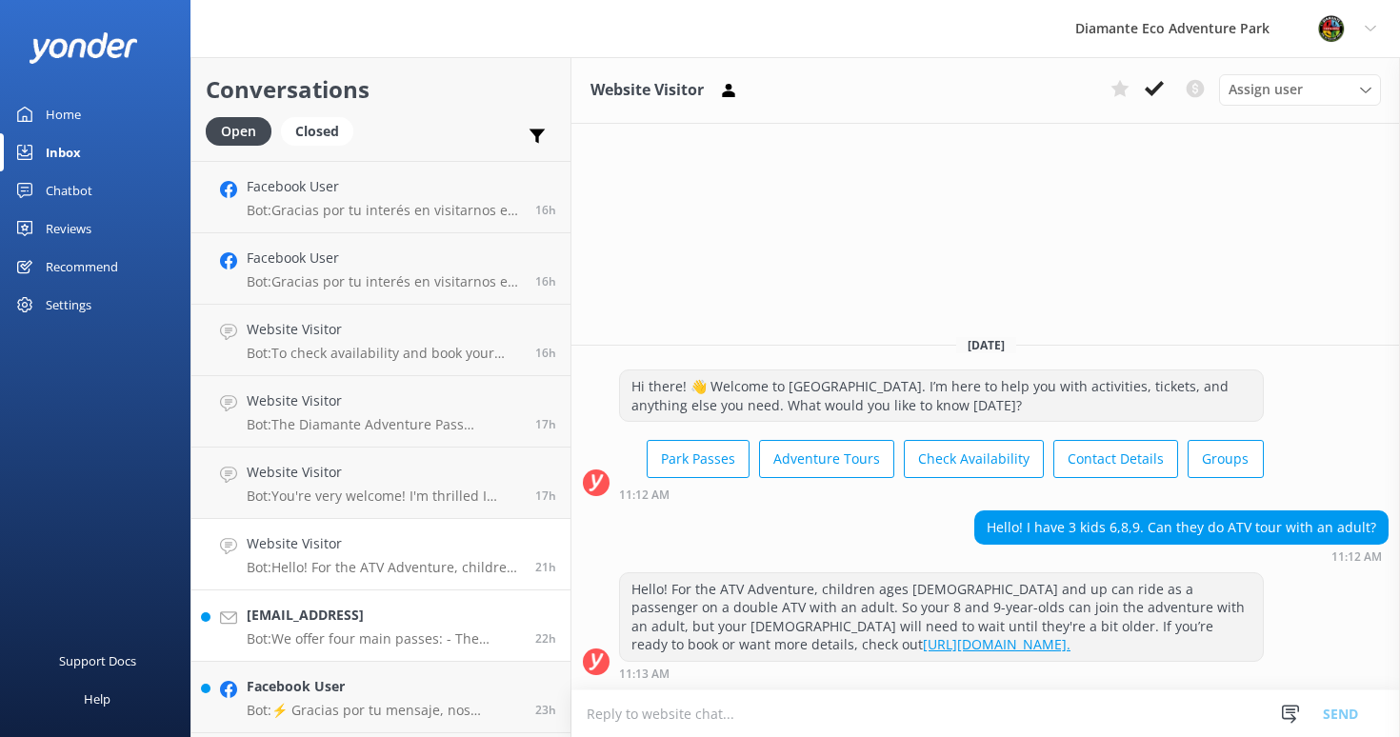
click at [347, 618] on h4 "[EMAIL_ADDRESS]" at bounding box center [384, 615] width 274 height 21
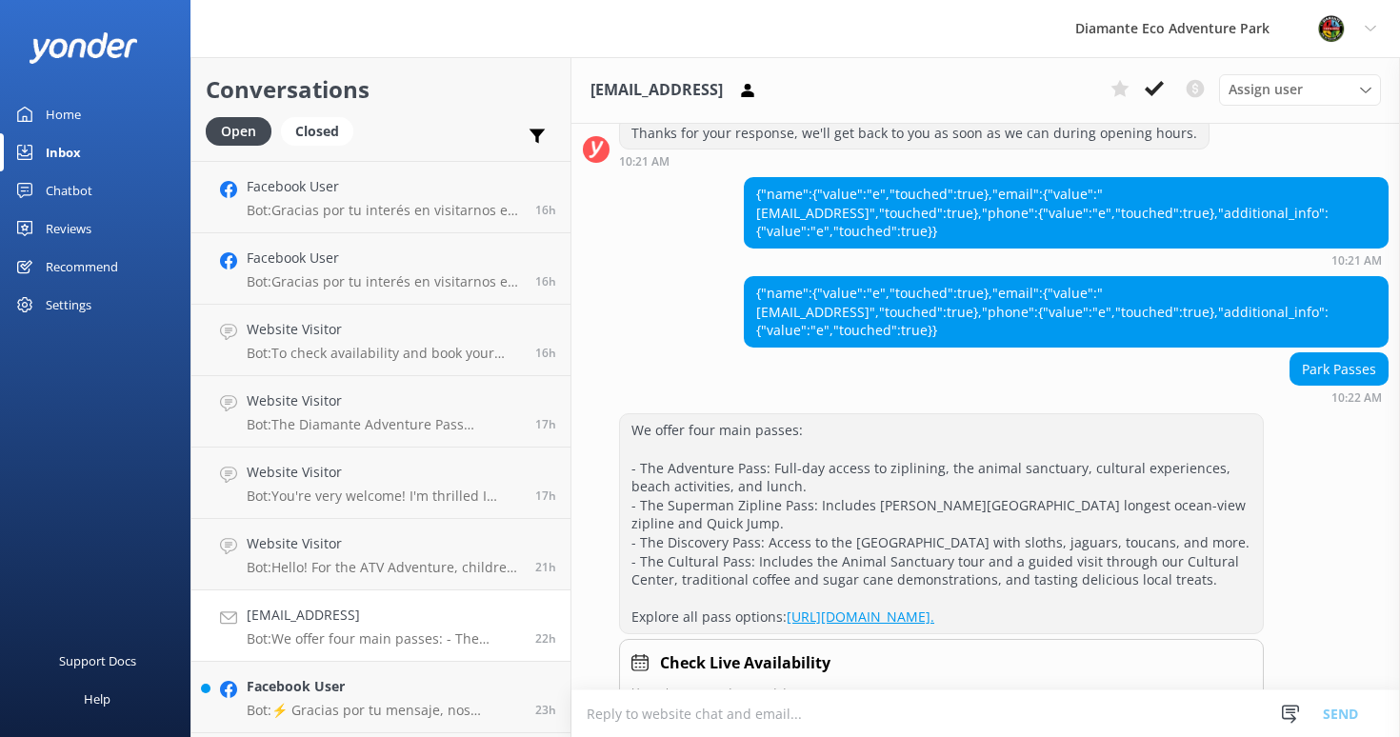
scroll to position [2826, 0]
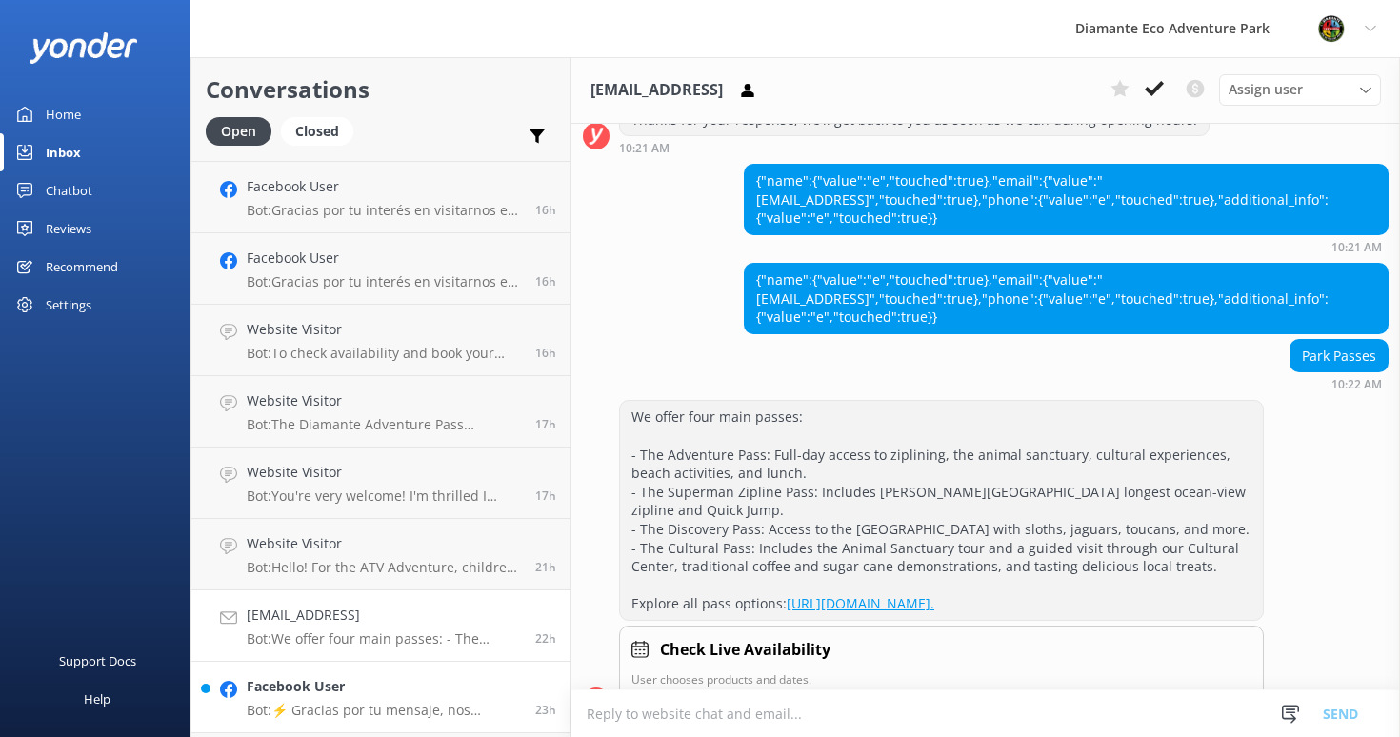
click at [328, 698] on div "Facebook User Bot: ⚡ Gracias por tu mensaje, nos pondremos en contacto contigo …" at bounding box center [384, 697] width 274 height 42
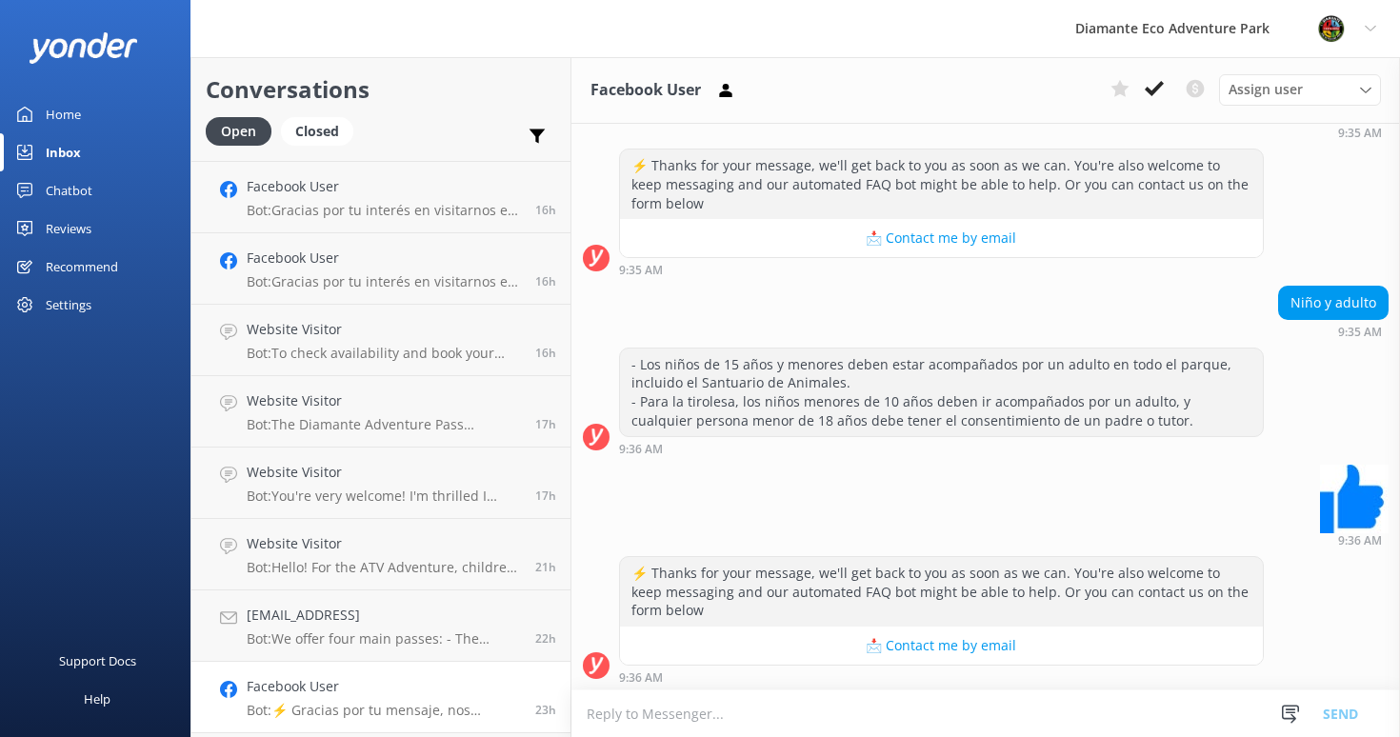
scroll to position [472, 0]
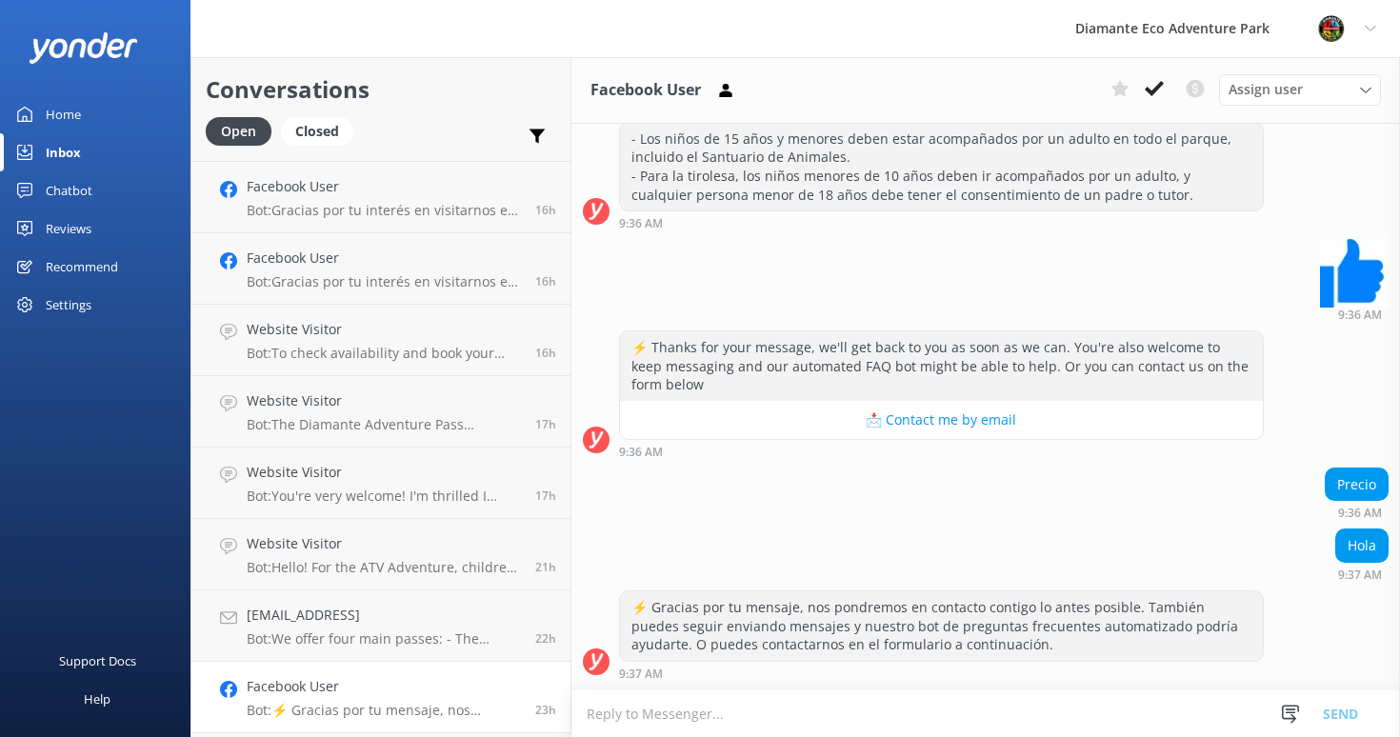
click at [756, 721] on textarea at bounding box center [985, 713] width 828 height 47
click at [937, 712] on textarea "Hola buenos dias, claro con gusto. Que pase te interesaria hacer?" at bounding box center [985, 713] width 828 height 48
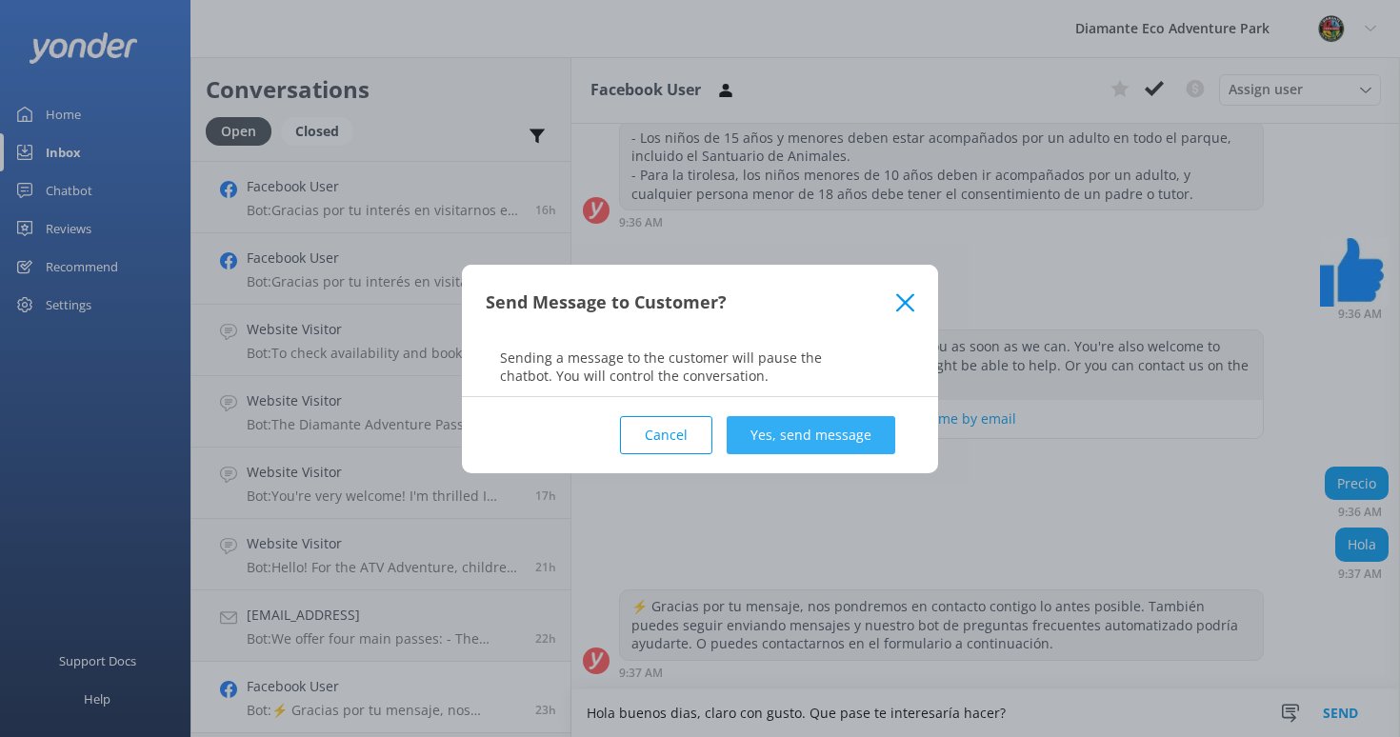
type textarea "Hola buenos dias, claro con gusto. Que pase te interesaría hacer?"
click at [820, 427] on button "Yes, send message" at bounding box center [810, 435] width 169 height 38
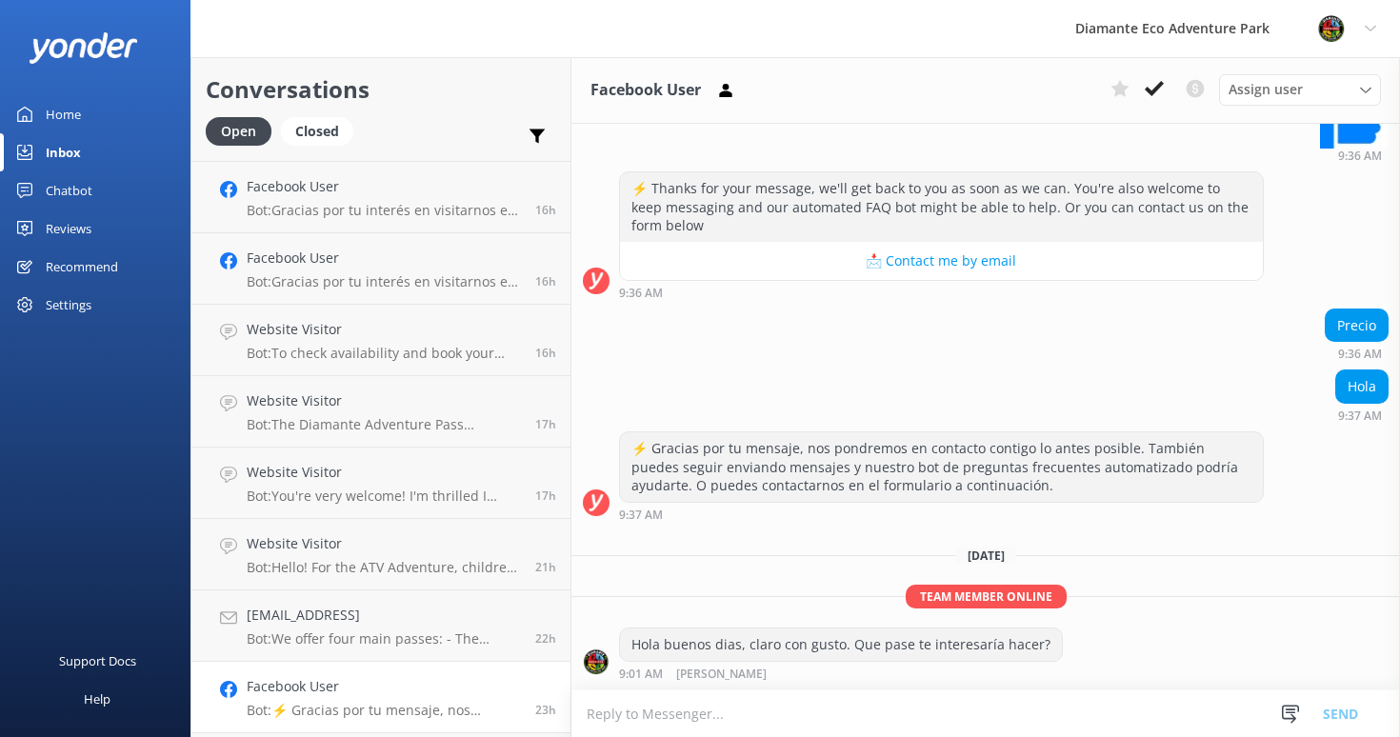
scroll to position [631, 0]
click at [67, 192] on div "Chatbot" at bounding box center [69, 190] width 47 height 38
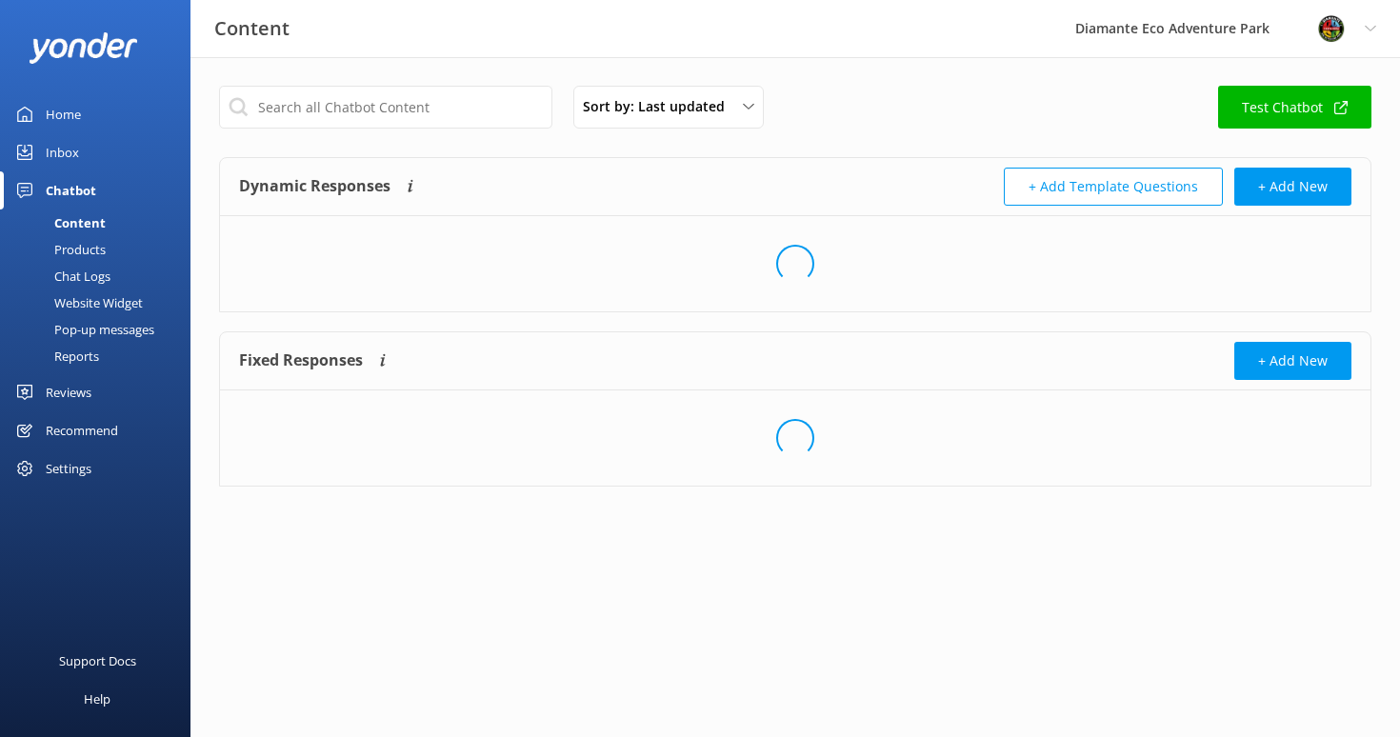
click at [76, 223] on div "Content" at bounding box center [58, 222] width 94 height 27
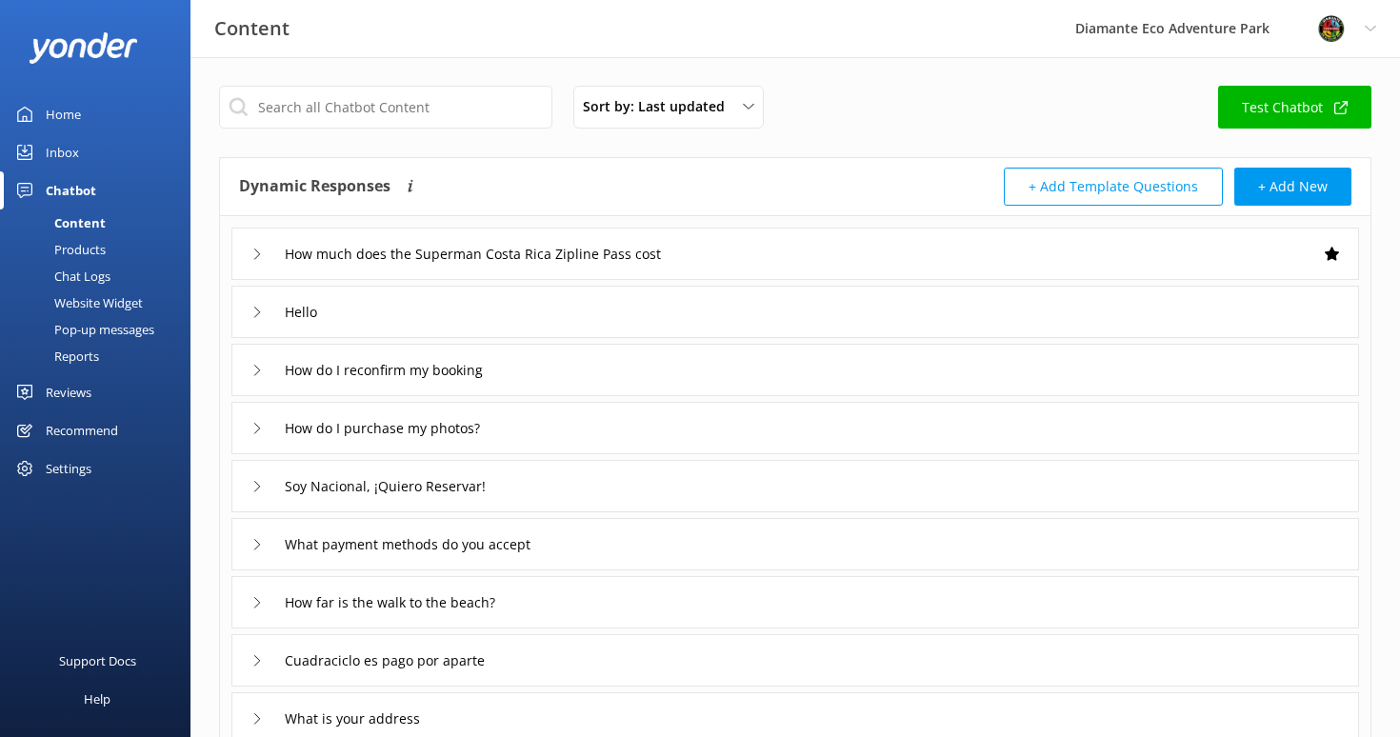
click at [252, 308] on icon at bounding box center [256, 312] width 11 height 11
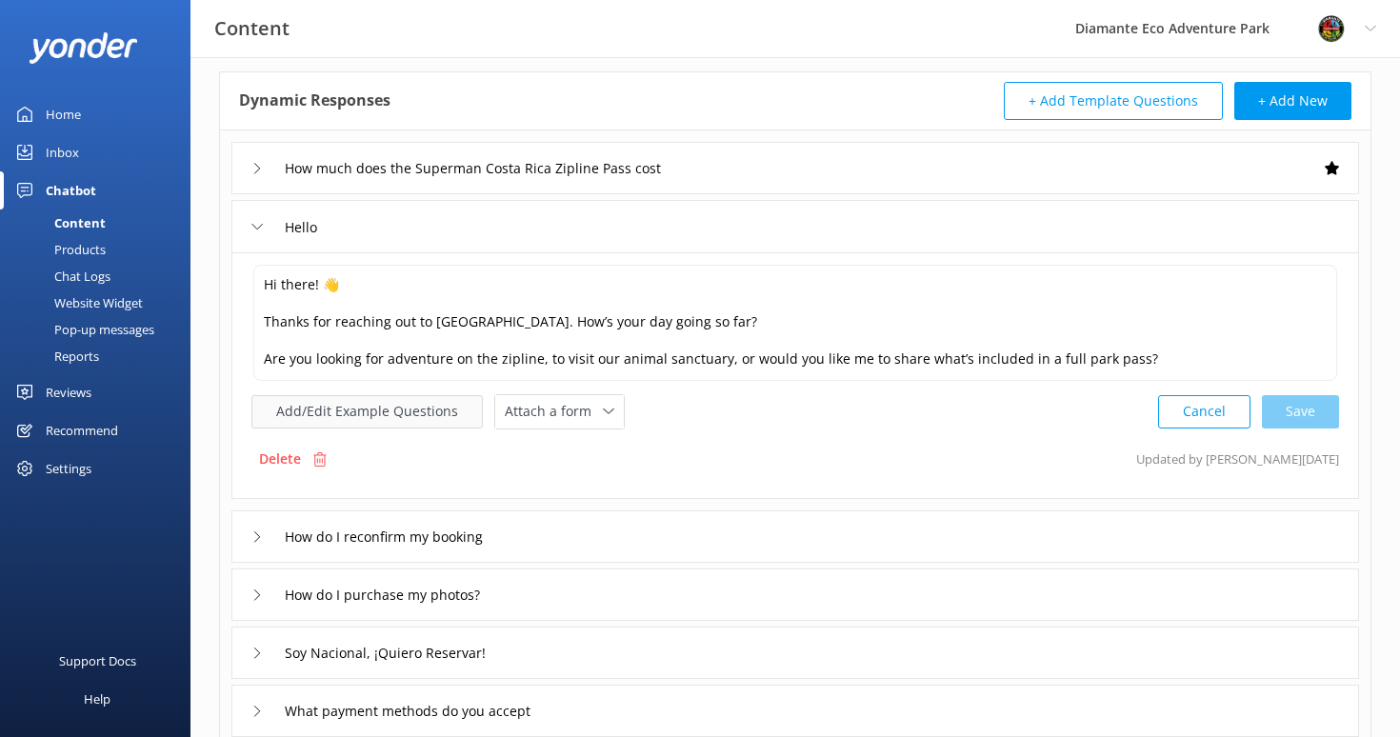
scroll to position [81, 0]
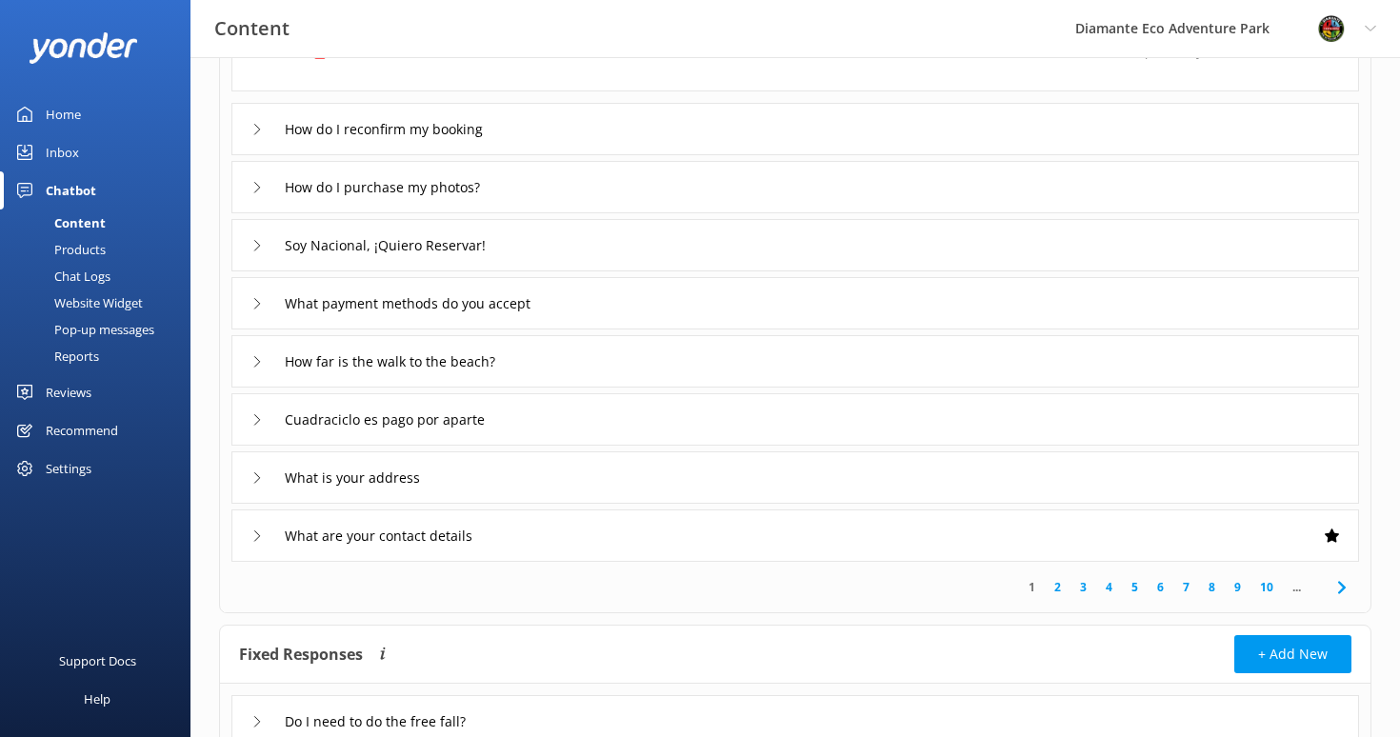
click at [262, 302] on icon at bounding box center [256, 303] width 11 height 11
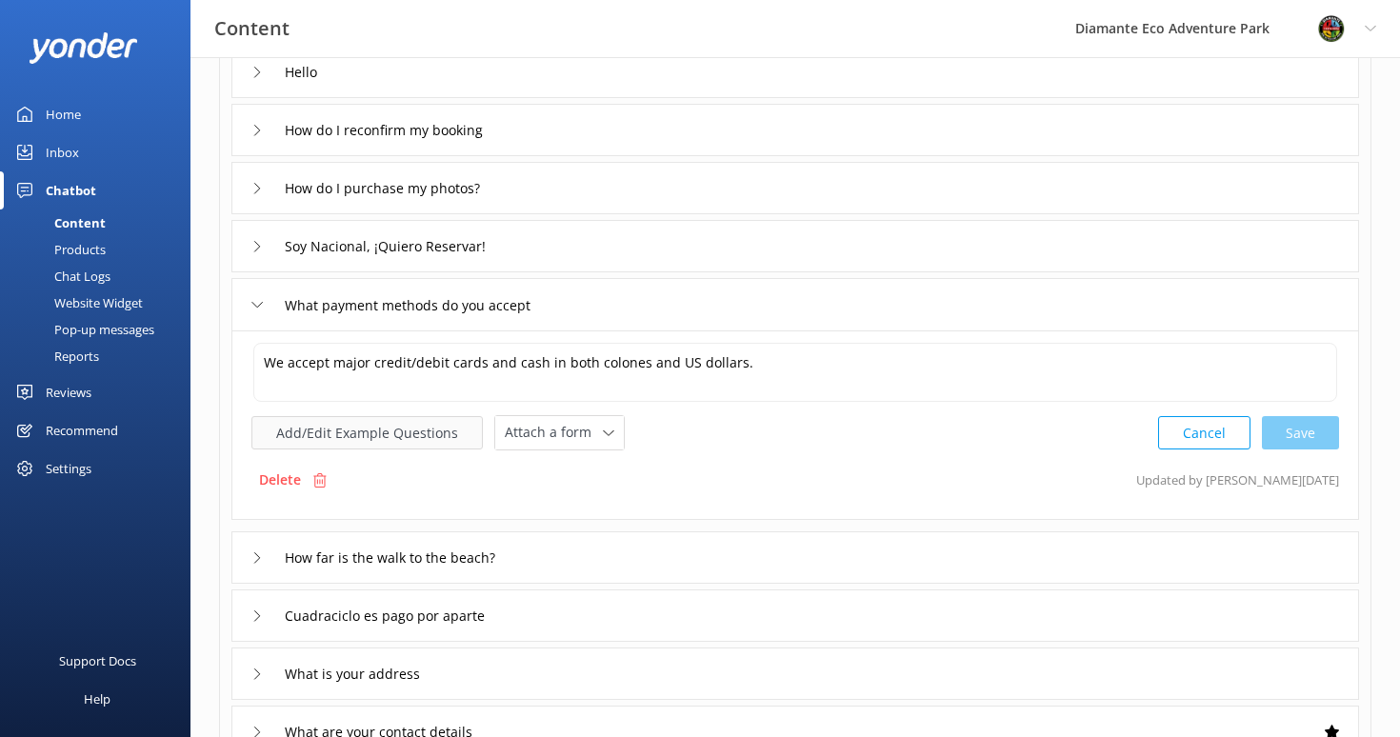
click at [417, 431] on button "Add/Edit Example Questions" at bounding box center [366, 432] width 231 height 33
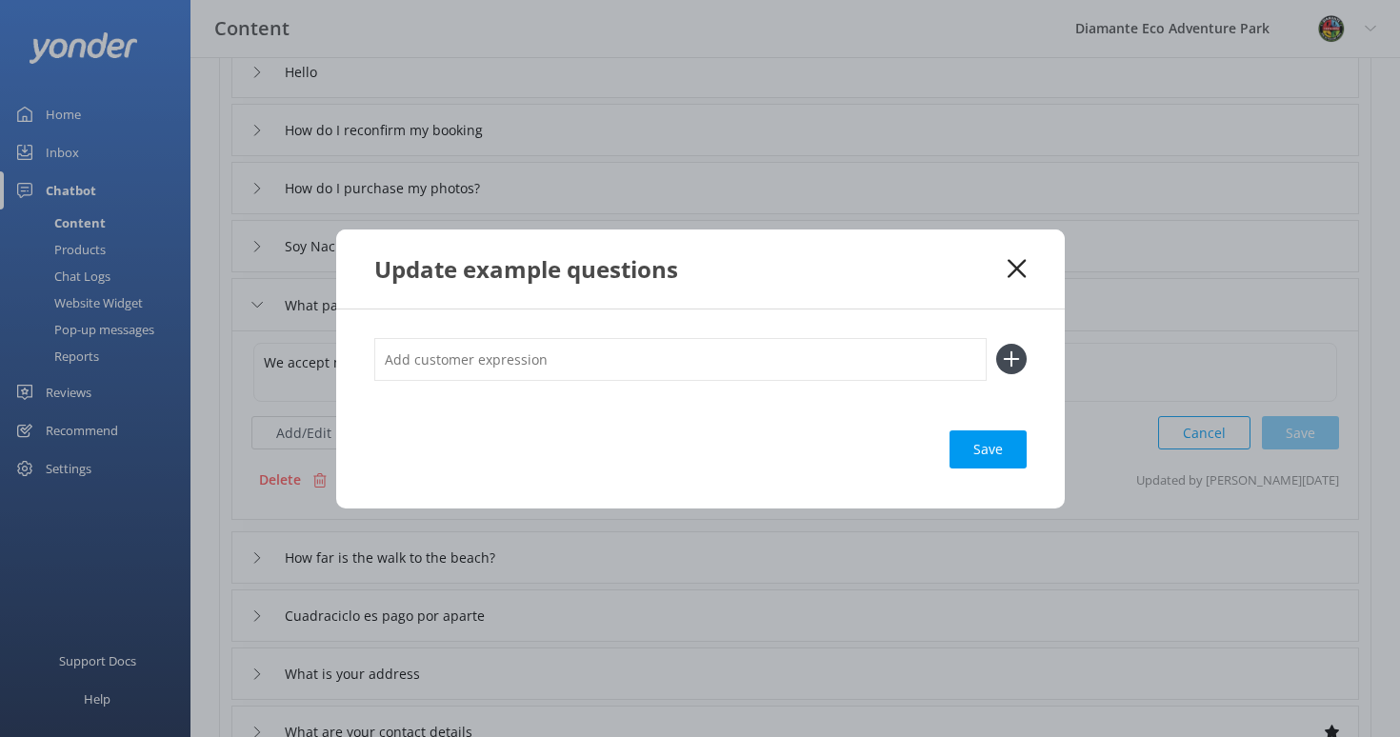
click at [1012, 266] on use at bounding box center [1016, 268] width 18 height 18
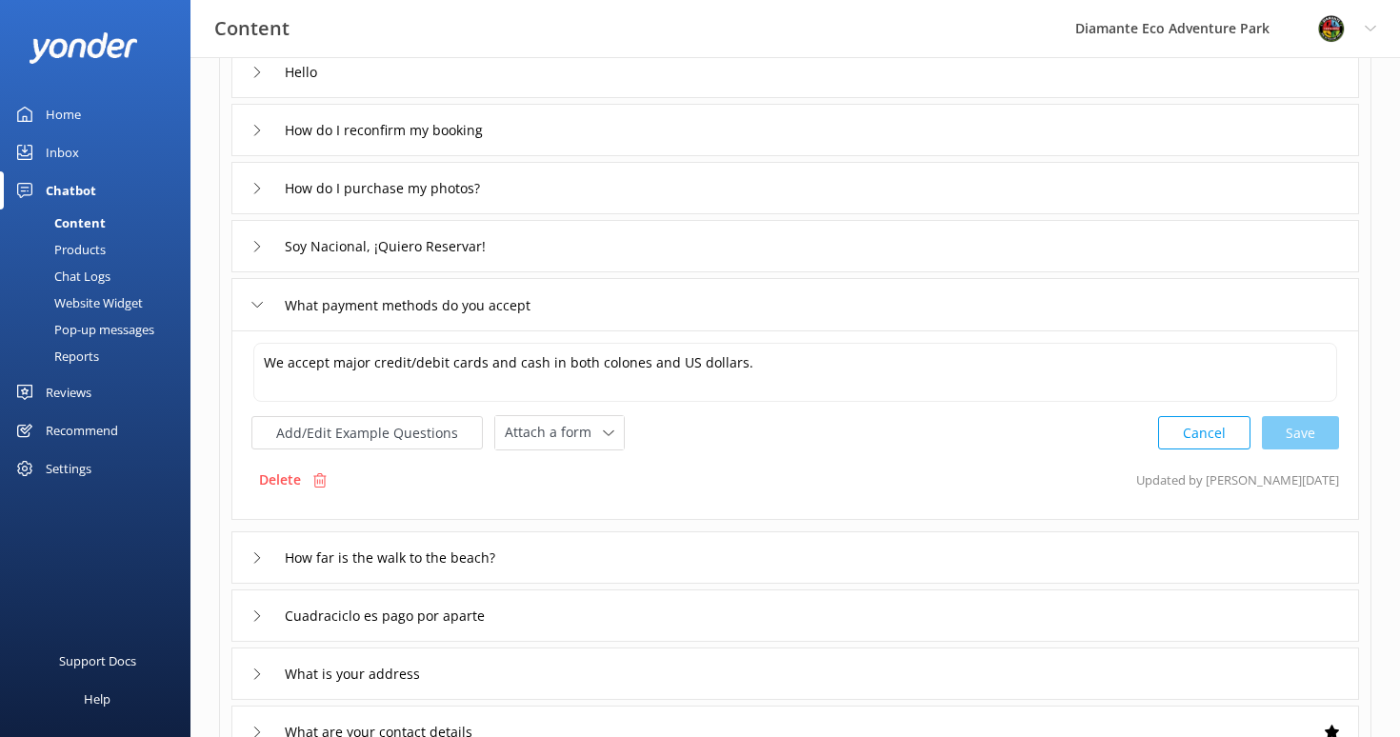
click at [260, 73] on icon at bounding box center [256, 72] width 11 height 11
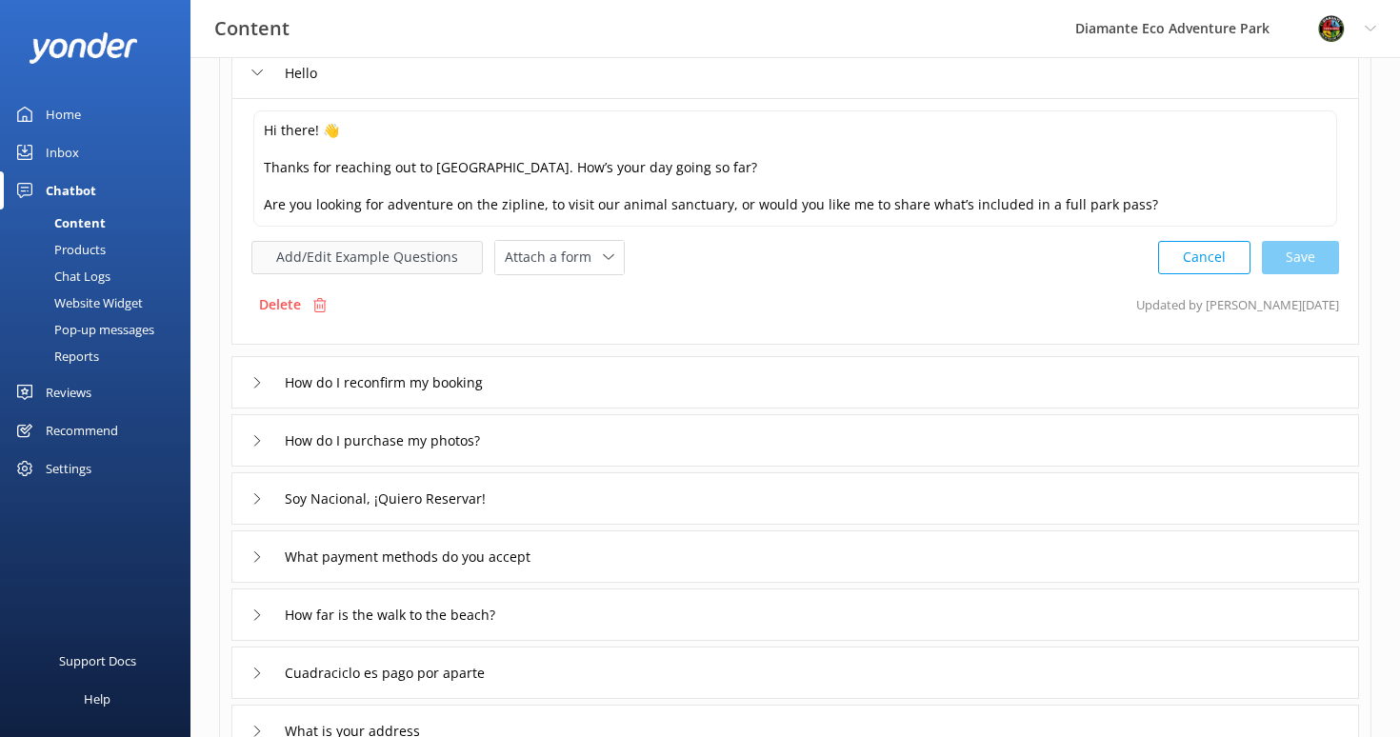
click at [429, 251] on button "Add/Edit Example Questions" at bounding box center [366, 257] width 231 height 33
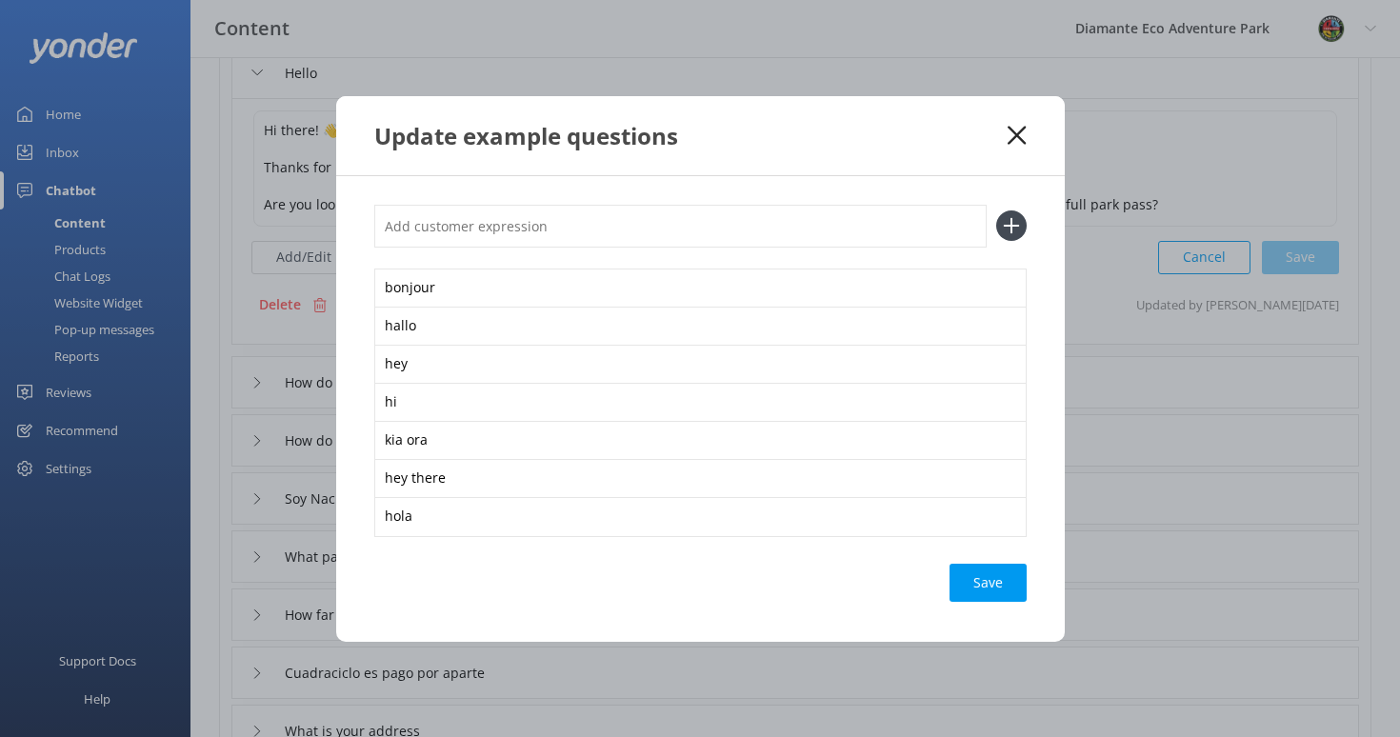
click at [1002, 128] on div "Update example questions" at bounding box center [691, 135] width 634 height 31
click at [1005, 131] on div "Update example questions" at bounding box center [691, 135] width 634 height 31
click at [1024, 132] on icon at bounding box center [1016, 135] width 18 height 19
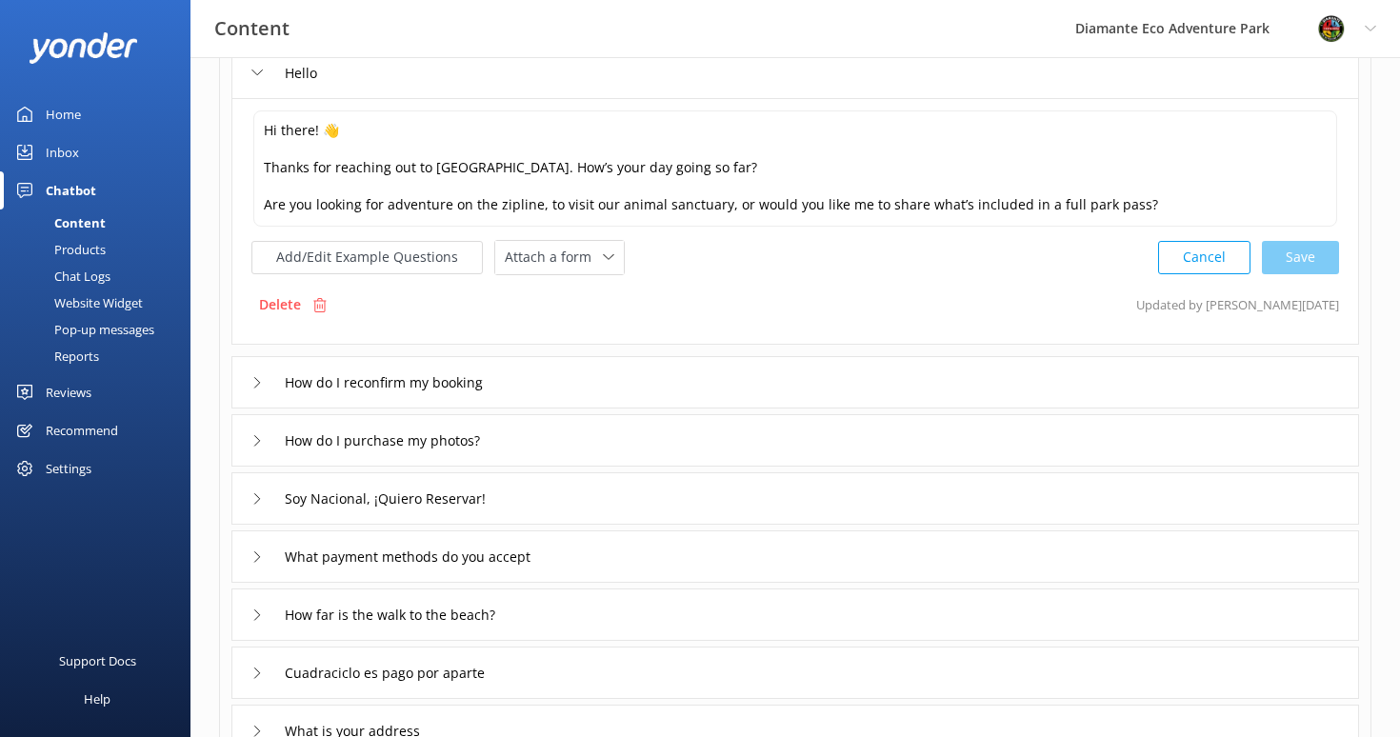
click at [67, 129] on div "Home" at bounding box center [63, 114] width 35 height 38
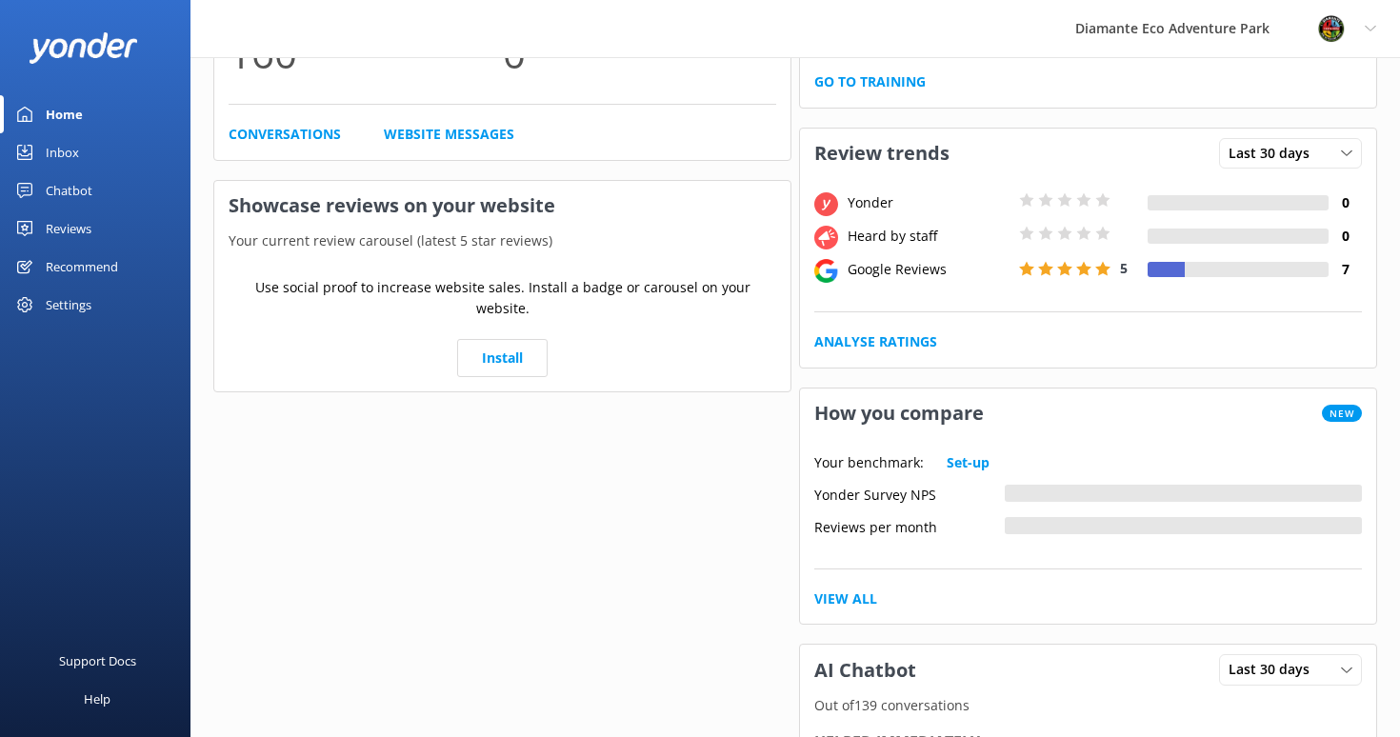
click at [66, 135] on div "Inbox" at bounding box center [62, 152] width 33 height 38
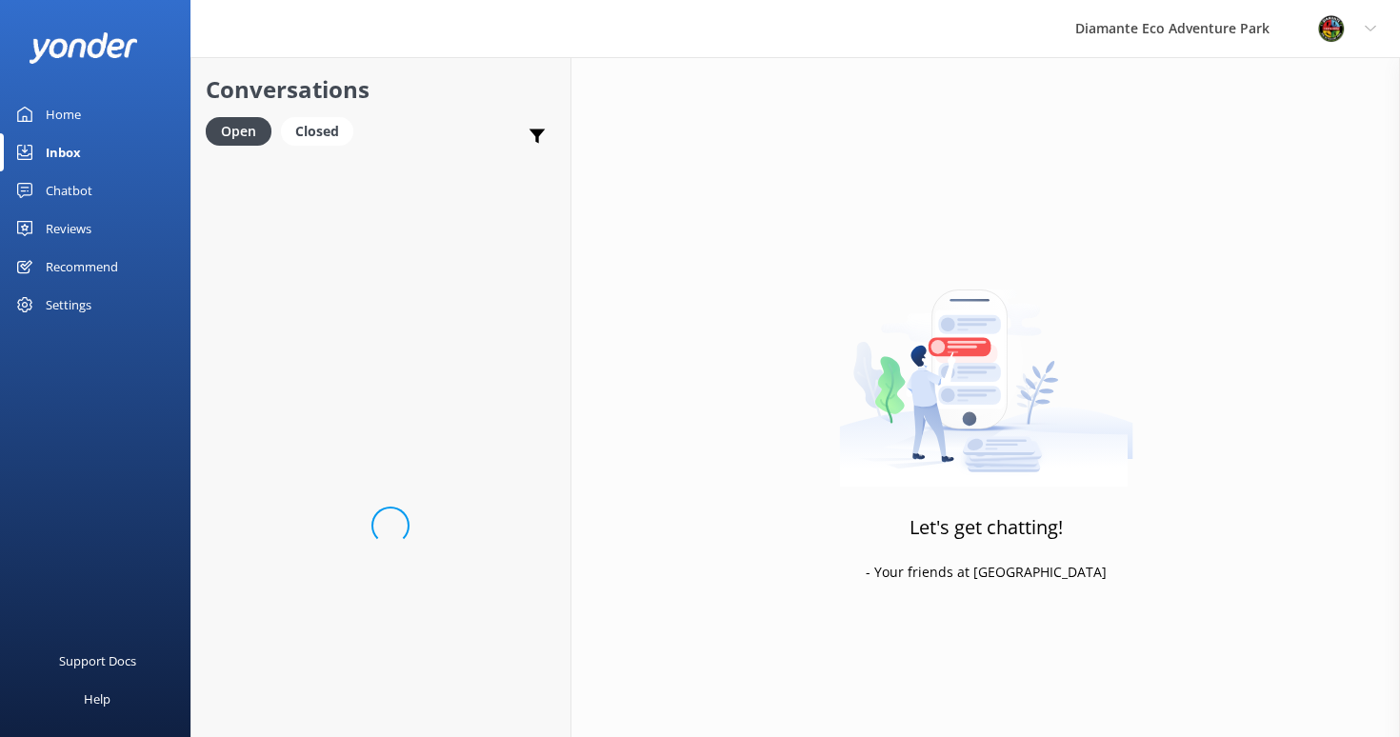
click at [55, 152] on div "Inbox" at bounding box center [63, 152] width 35 height 38
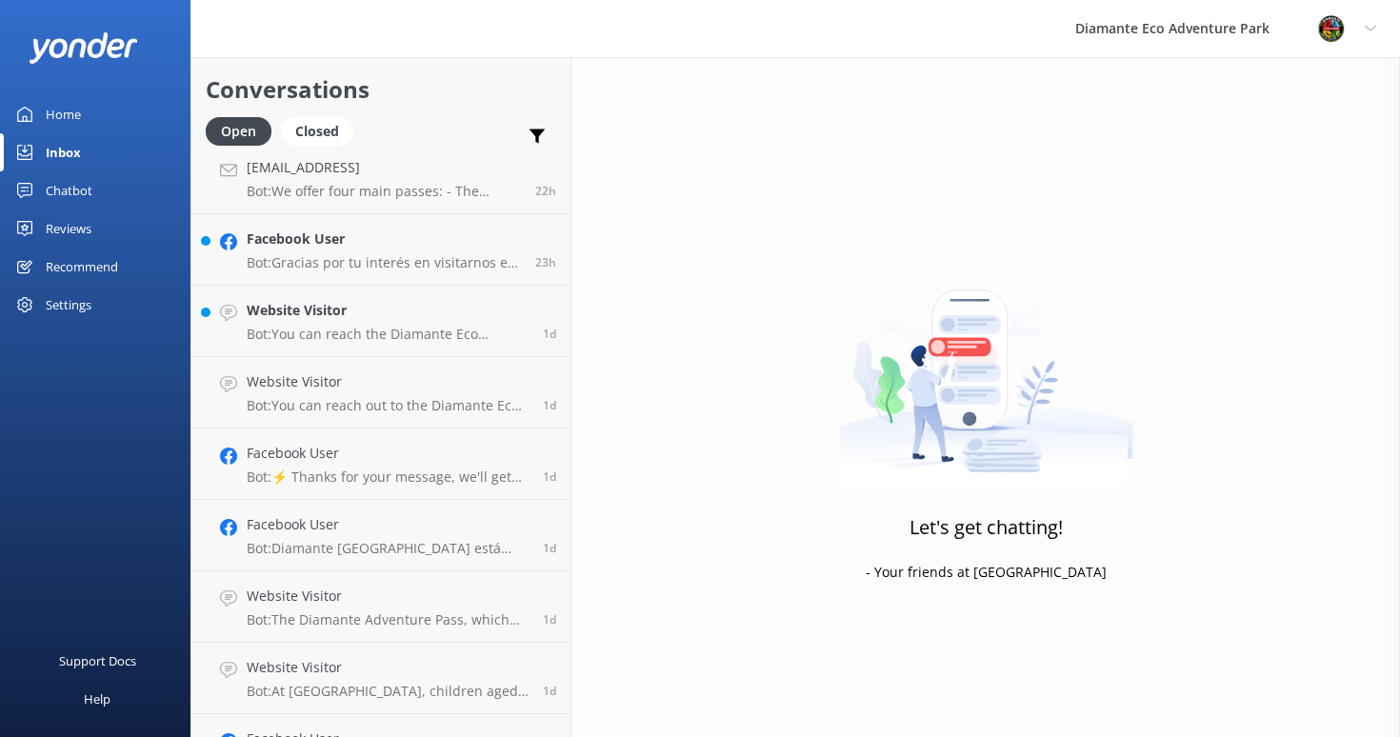
scroll to position [656, 0]
click at [421, 253] on div "Facebook User Bot: Gracias por tu interés en visitarnos en [GEOGRAPHIC_DATA]. ✨…" at bounding box center [384, 250] width 274 height 42
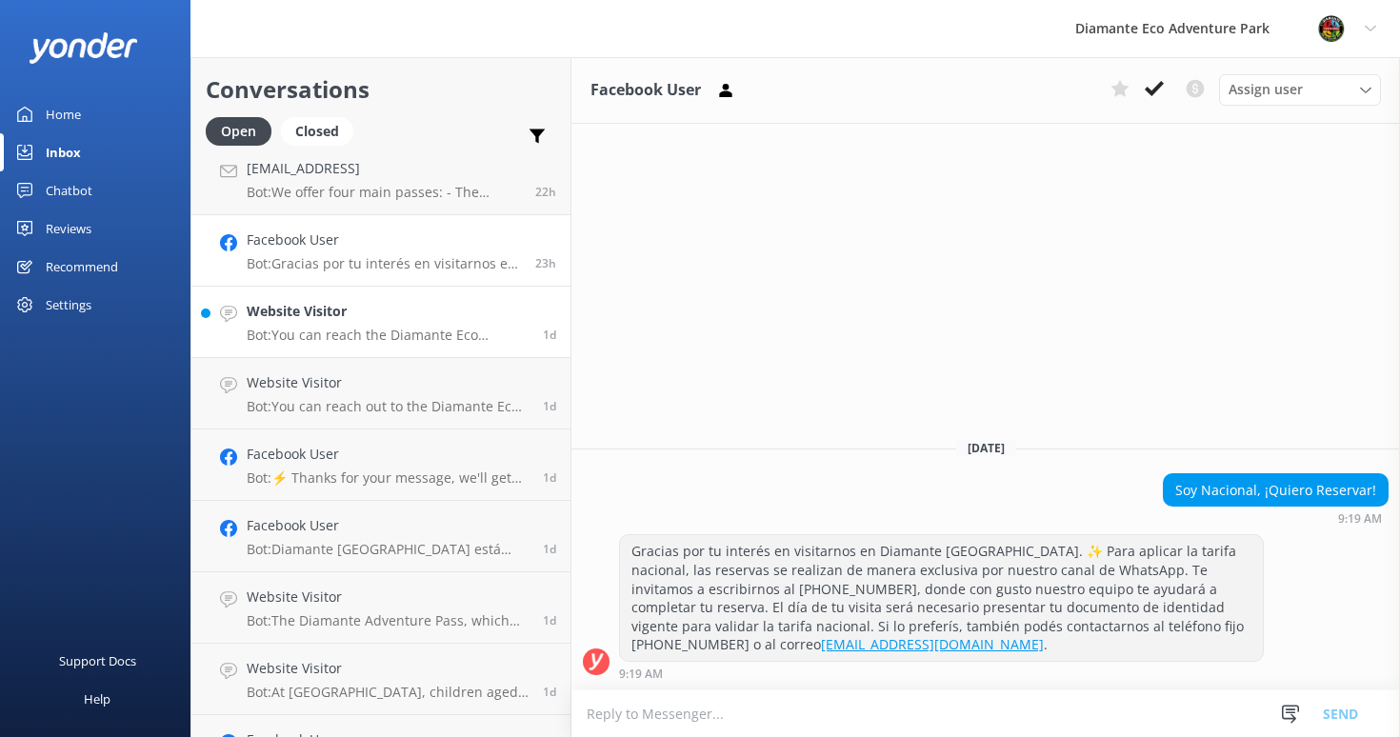
click at [313, 331] on p "Bot: You can reach the Diamante Eco Adventure Park team by calling [PHONE_NUMBE…" at bounding box center [388, 335] width 282 height 17
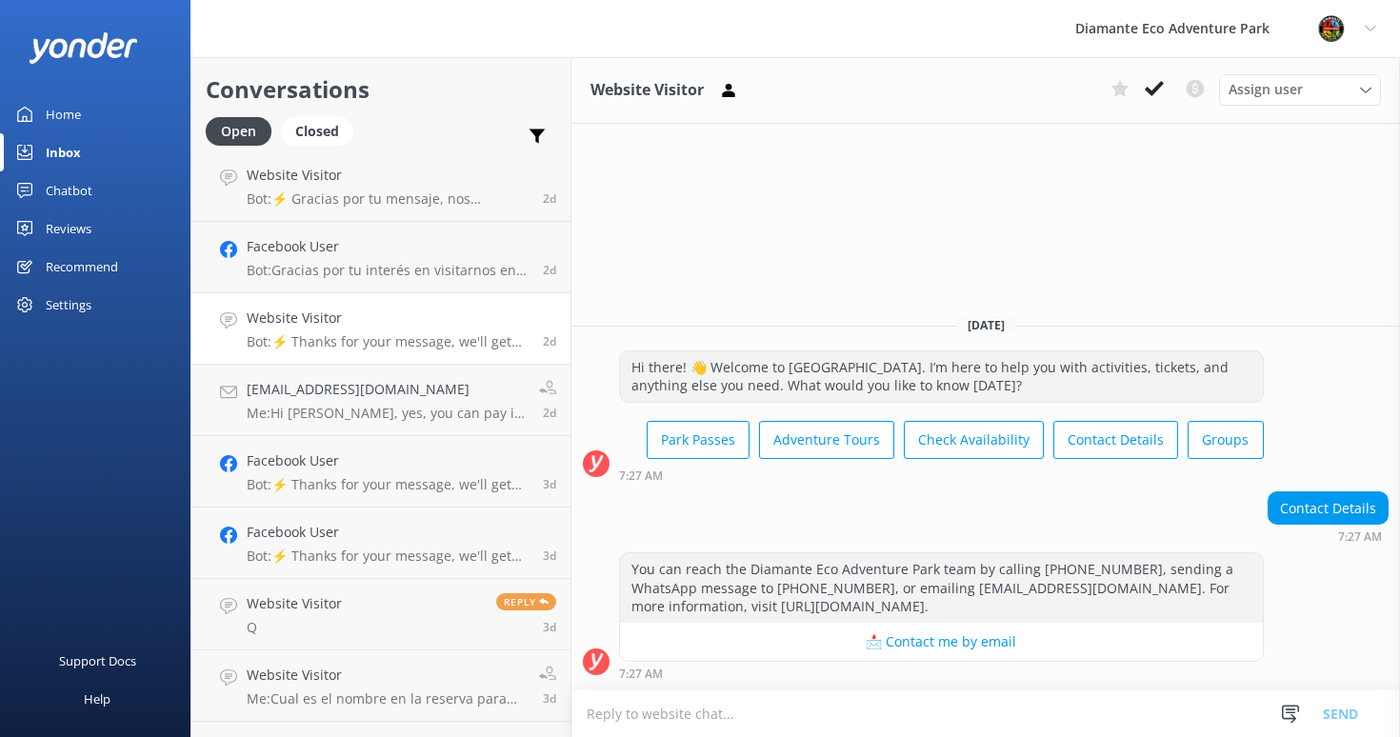
scroll to position [1666, 0]
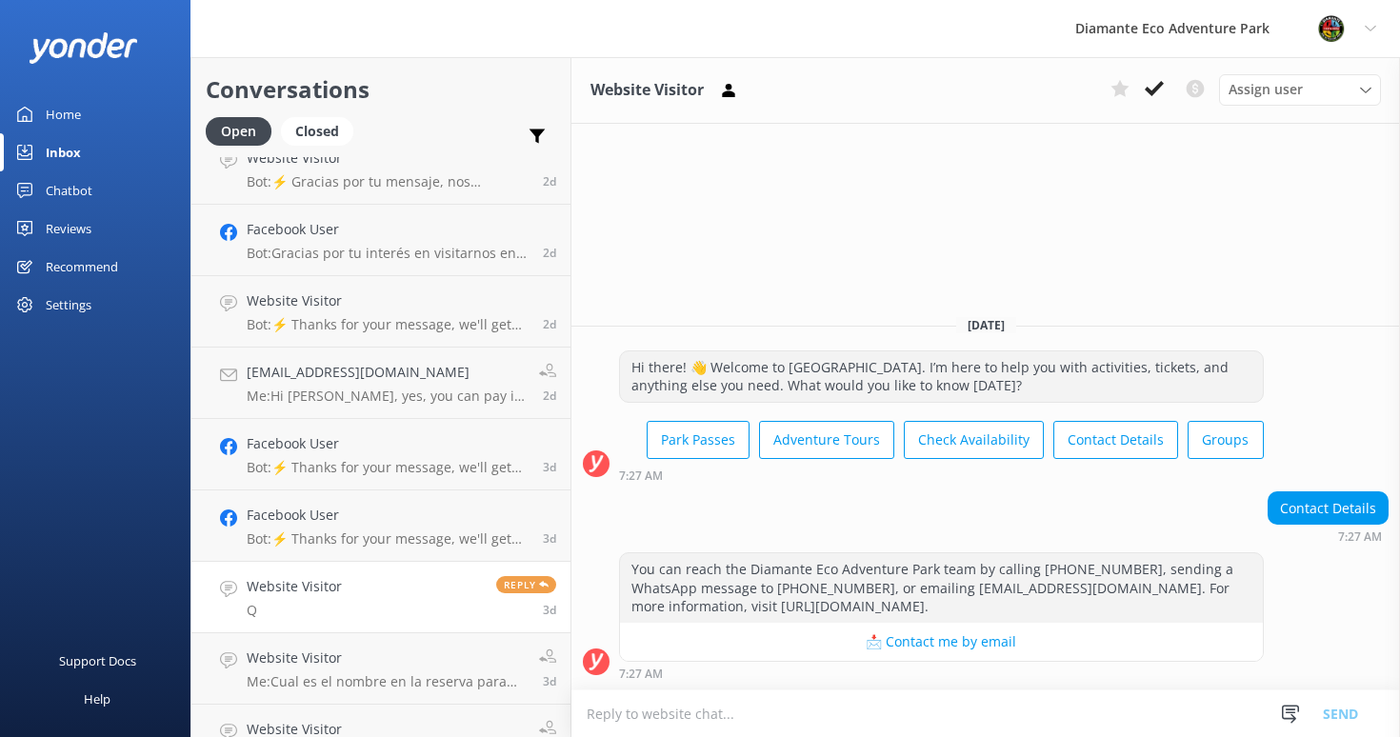
click at [269, 587] on h4 "Website Visitor" at bounding box center [294, 586] width 95 height 21
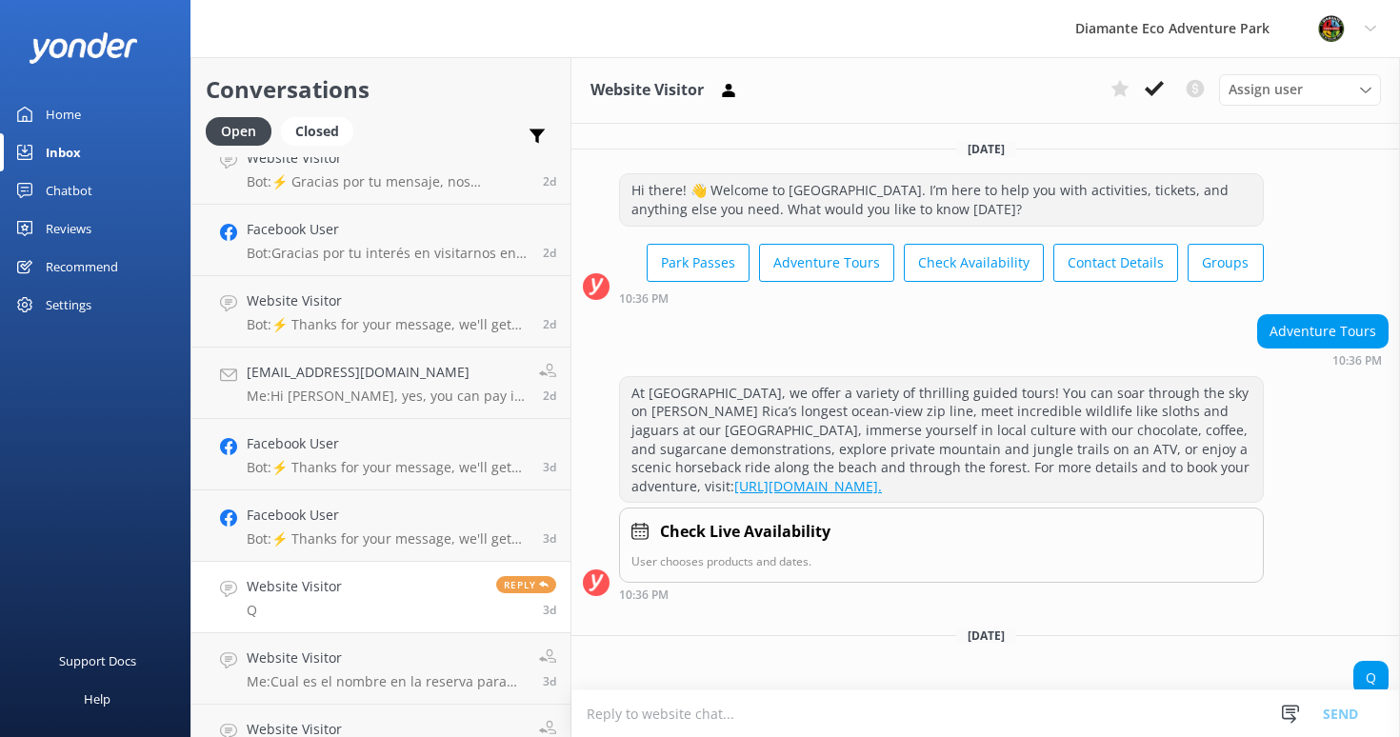
click at [65, 108] on div "Home" at bounding box center [63, 114] width 35 height 38
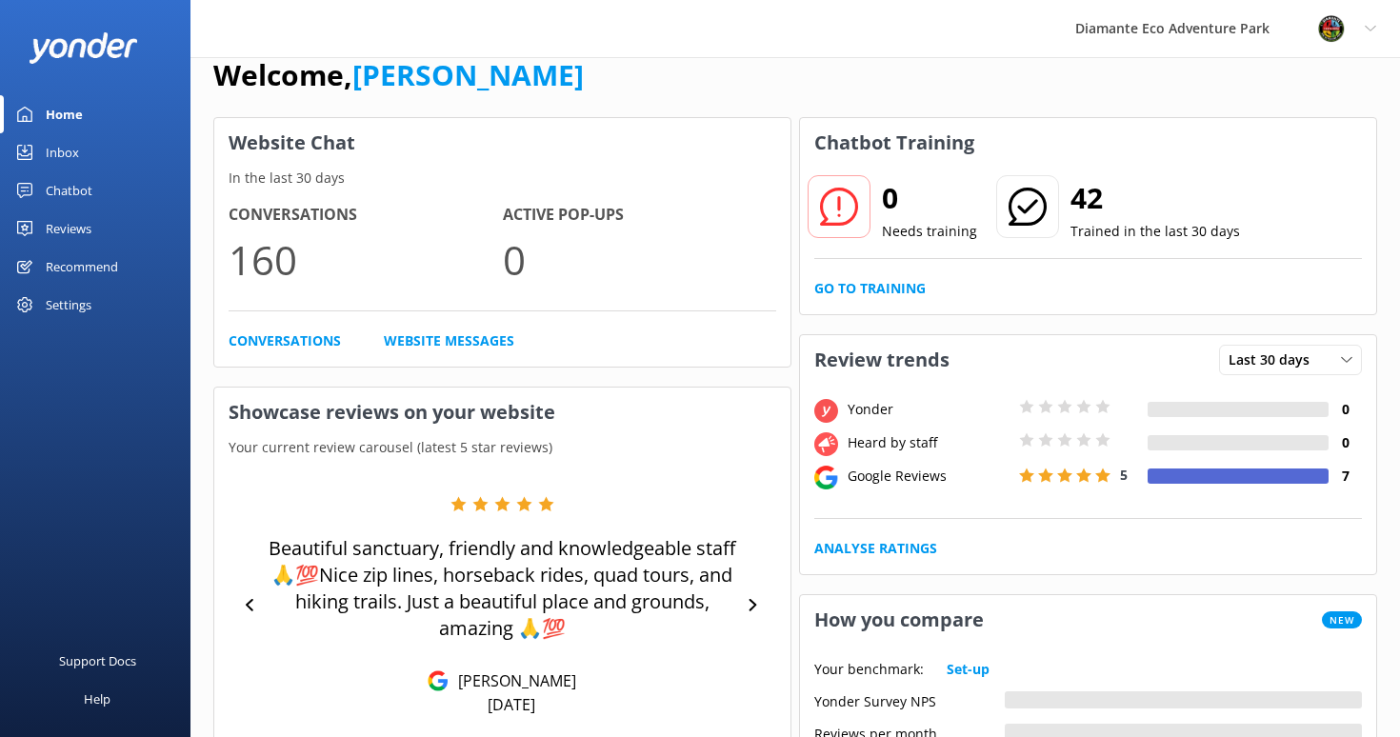
scroll to position [50, 0]
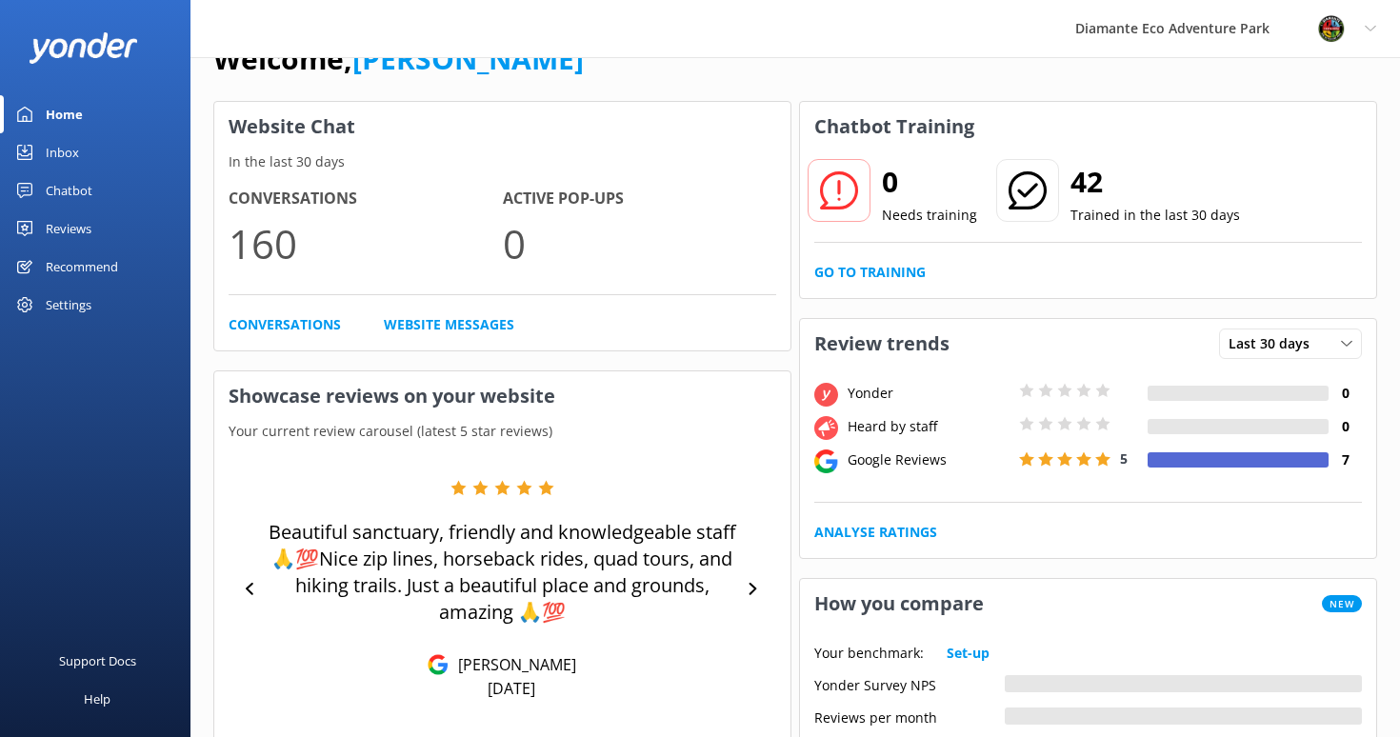
click at [65, 230] on div "Reviews" at bounding box center [69, 228] width 46 height 38
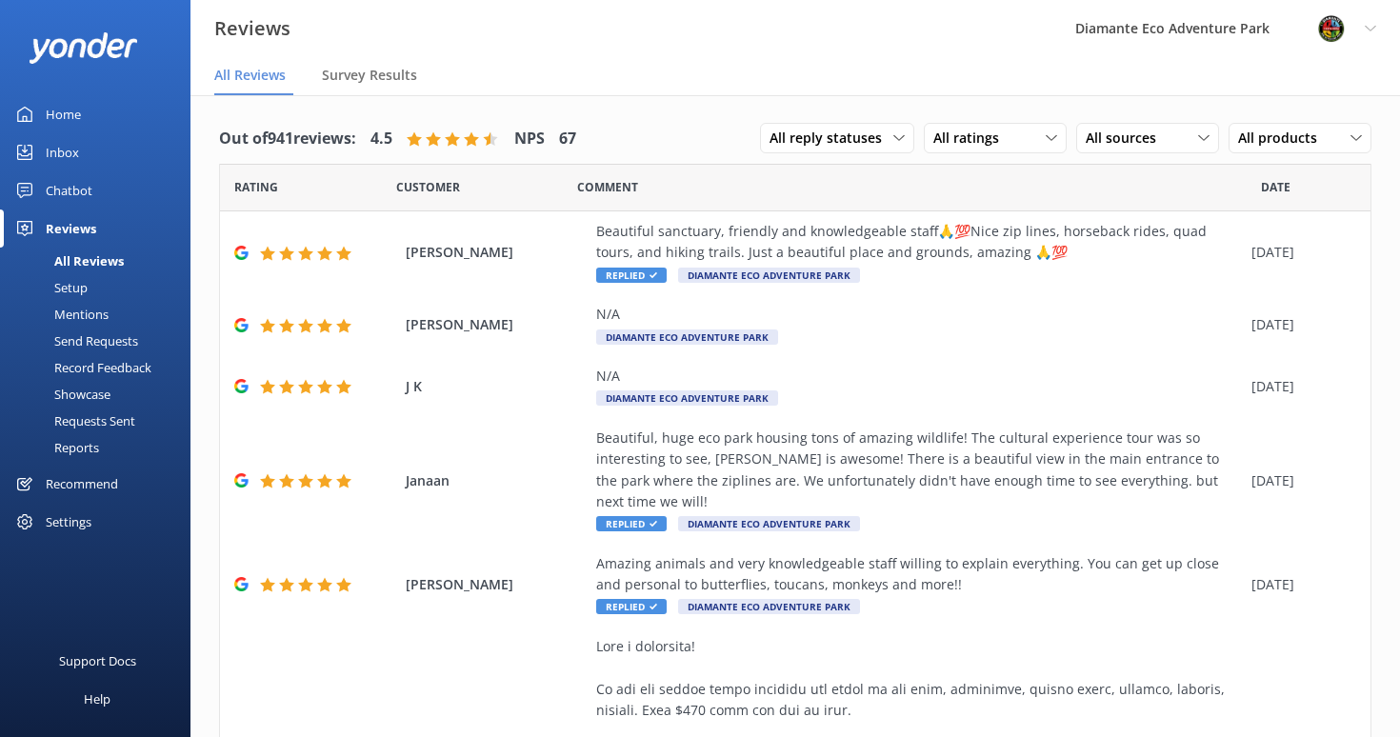
click at [60, 100] on div "Home" at bounding box center [63, 114] width 35 height 38
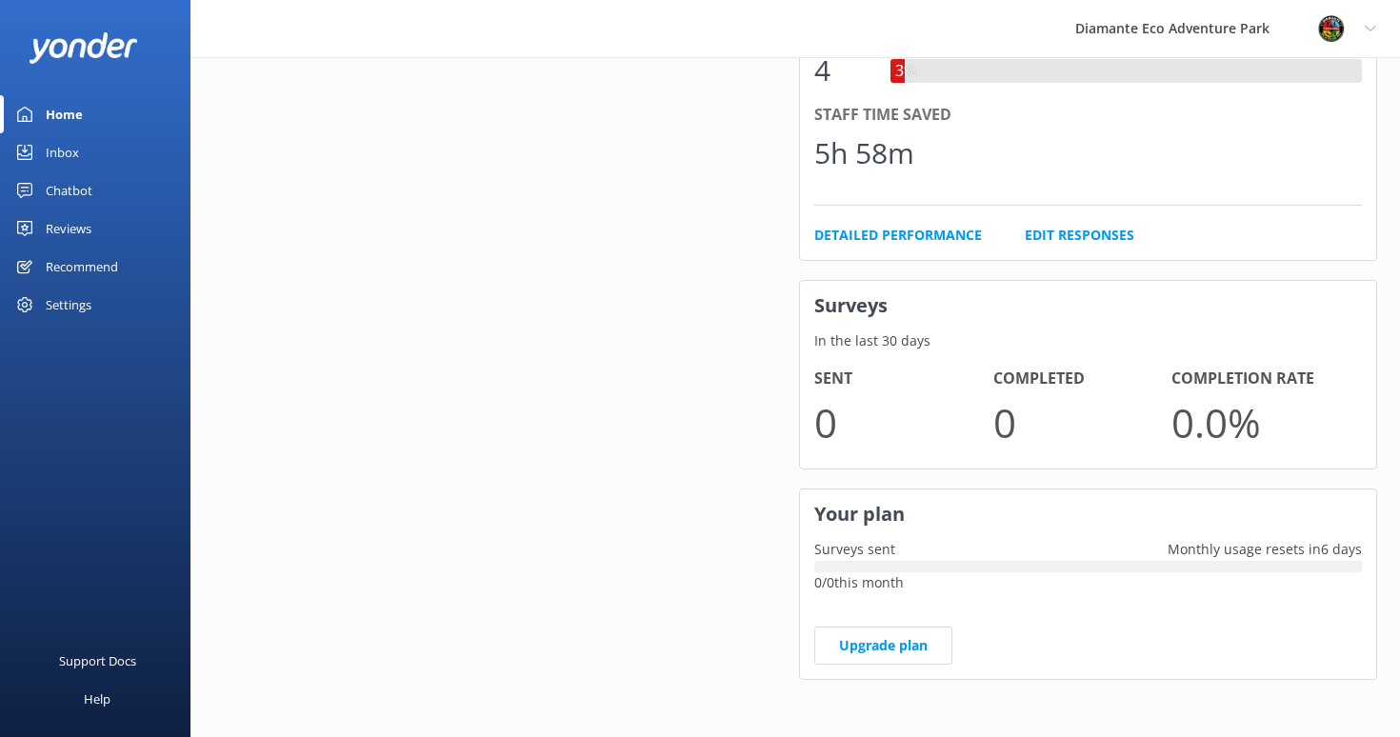
scroll to position [1020, 0]
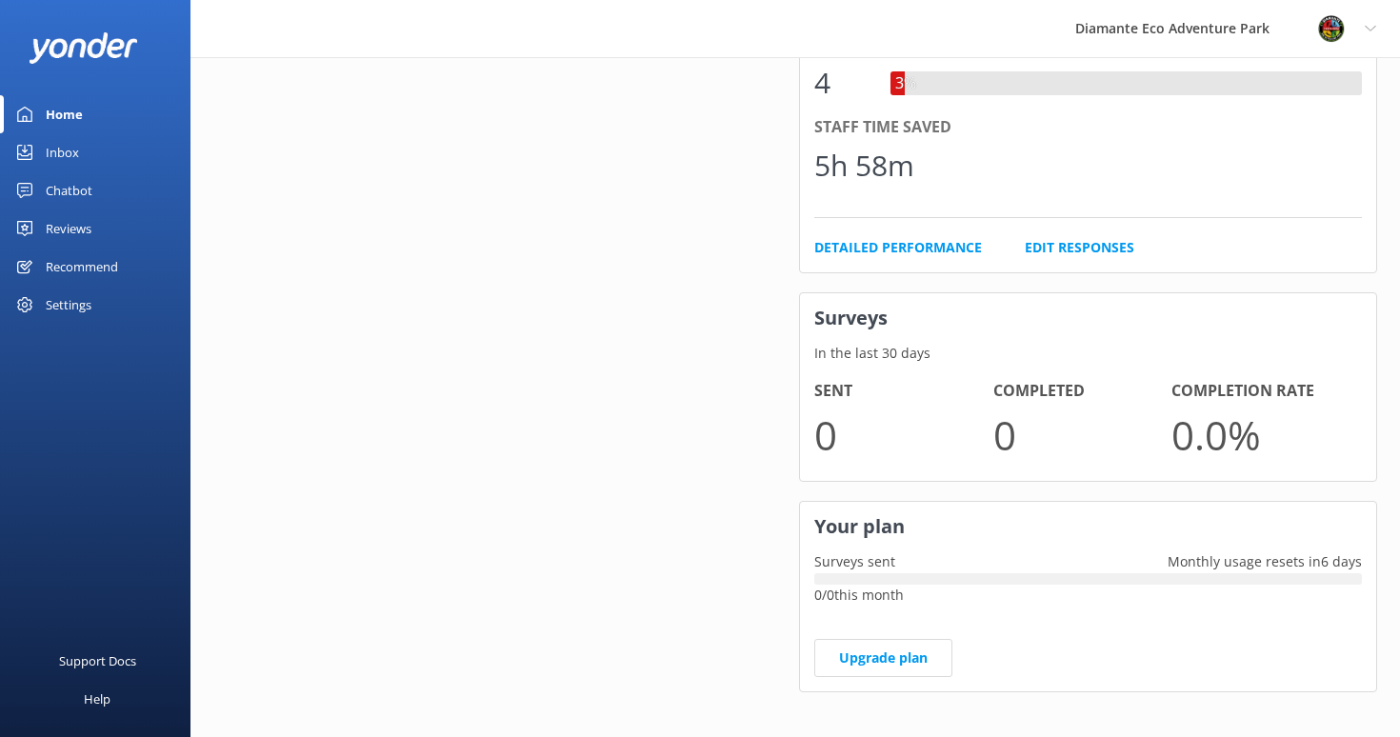
click at [61, 197] on div "Chatbot" at bounding box center [69, 190] width 47 height 38
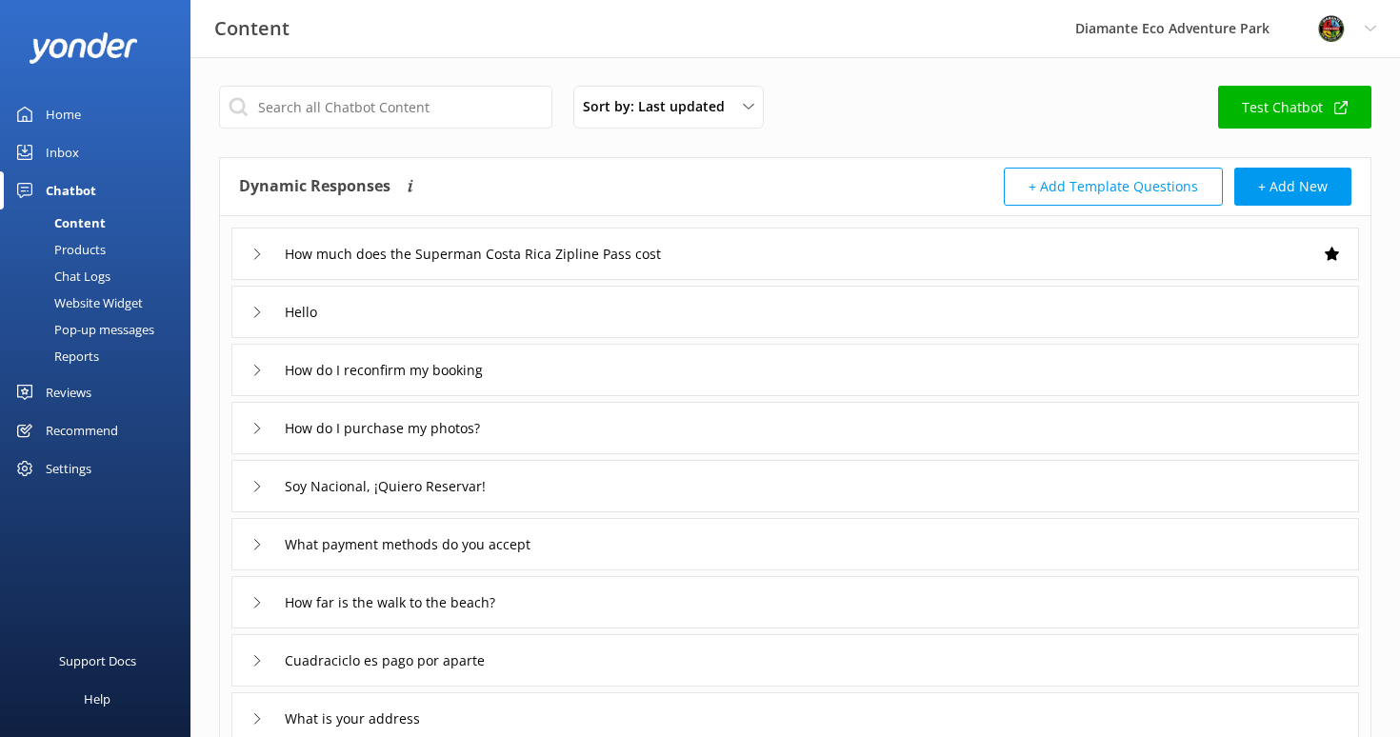
click at [72, 352] on div "Reports" at bounding box center [55, 356] width 88 height 27
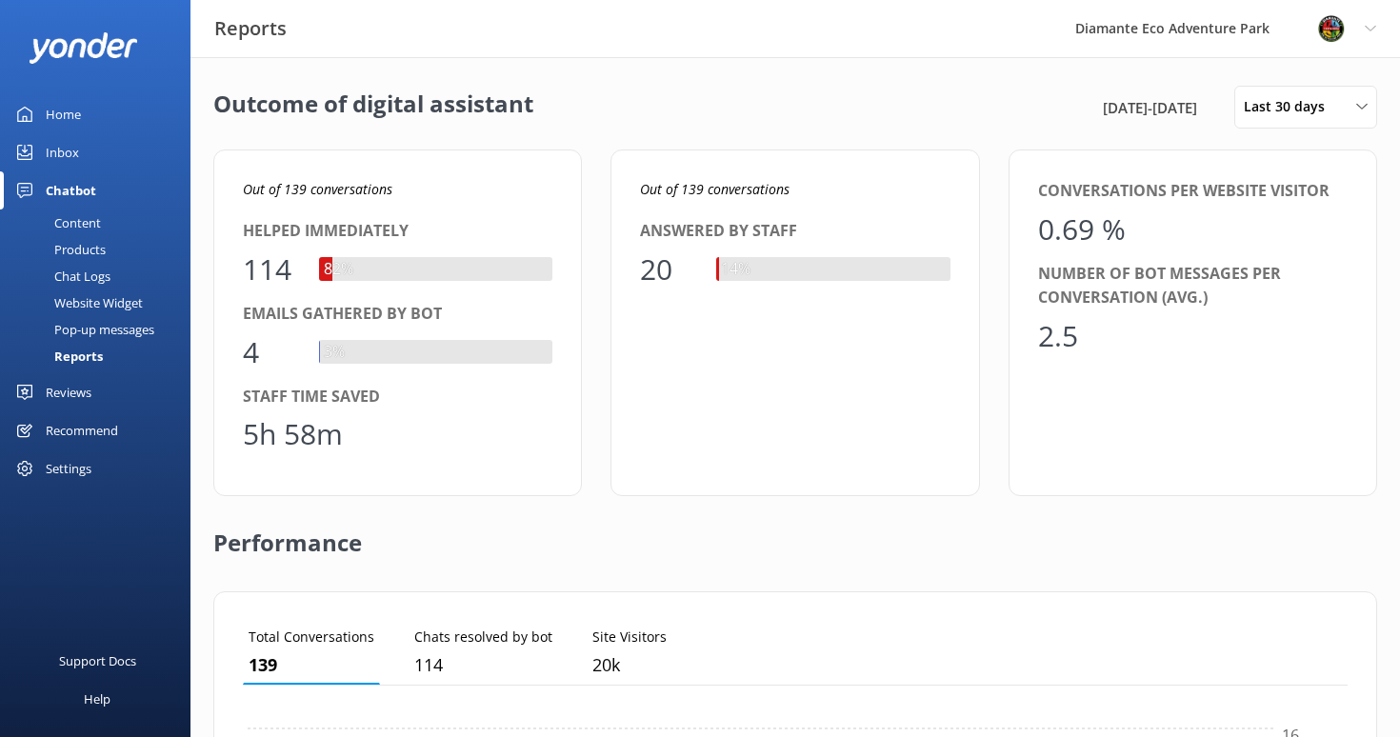
scroll to position [191, 1104]
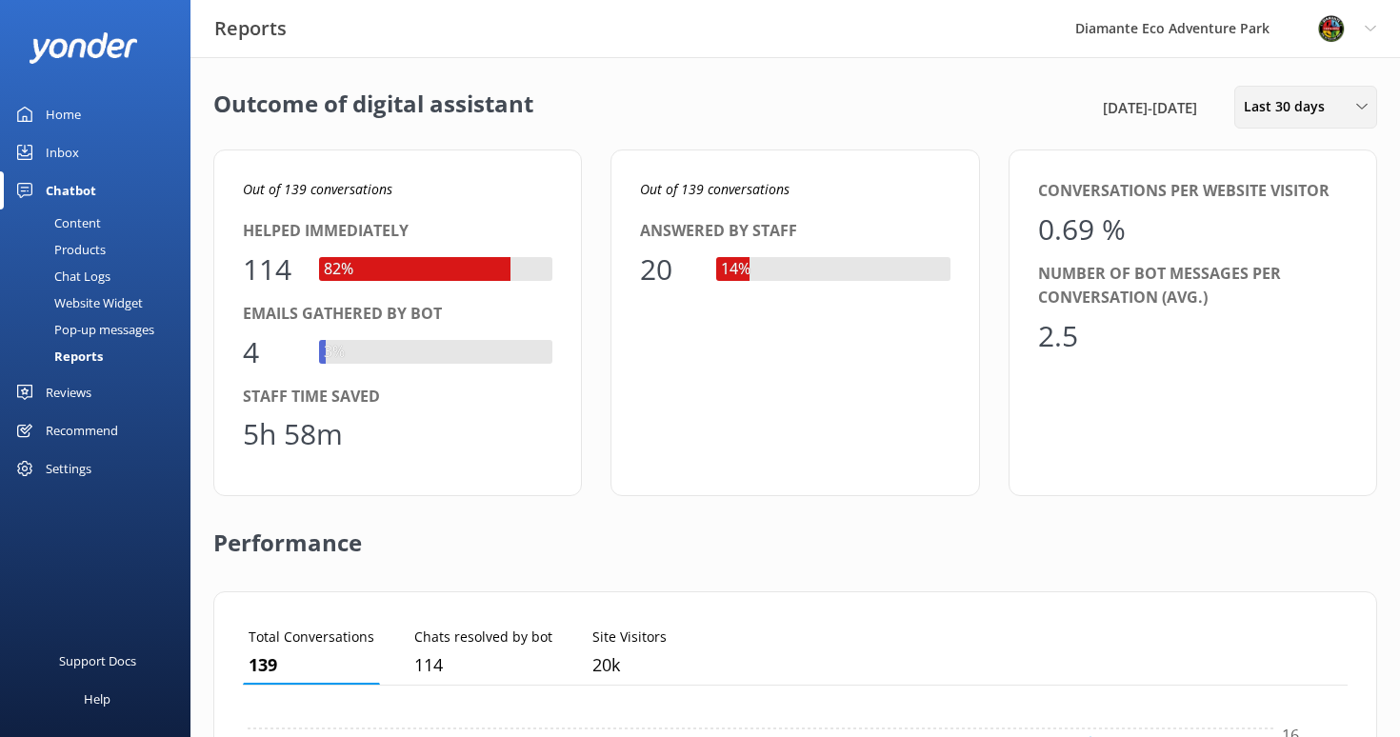
click at [1301, 107] on span "Last 30 days" at bounding box center [1289, 106] width 92 height 21
click at [1276, 265] on div "Last 90 days" at bounding box center [1278, 267] width 68 height 19
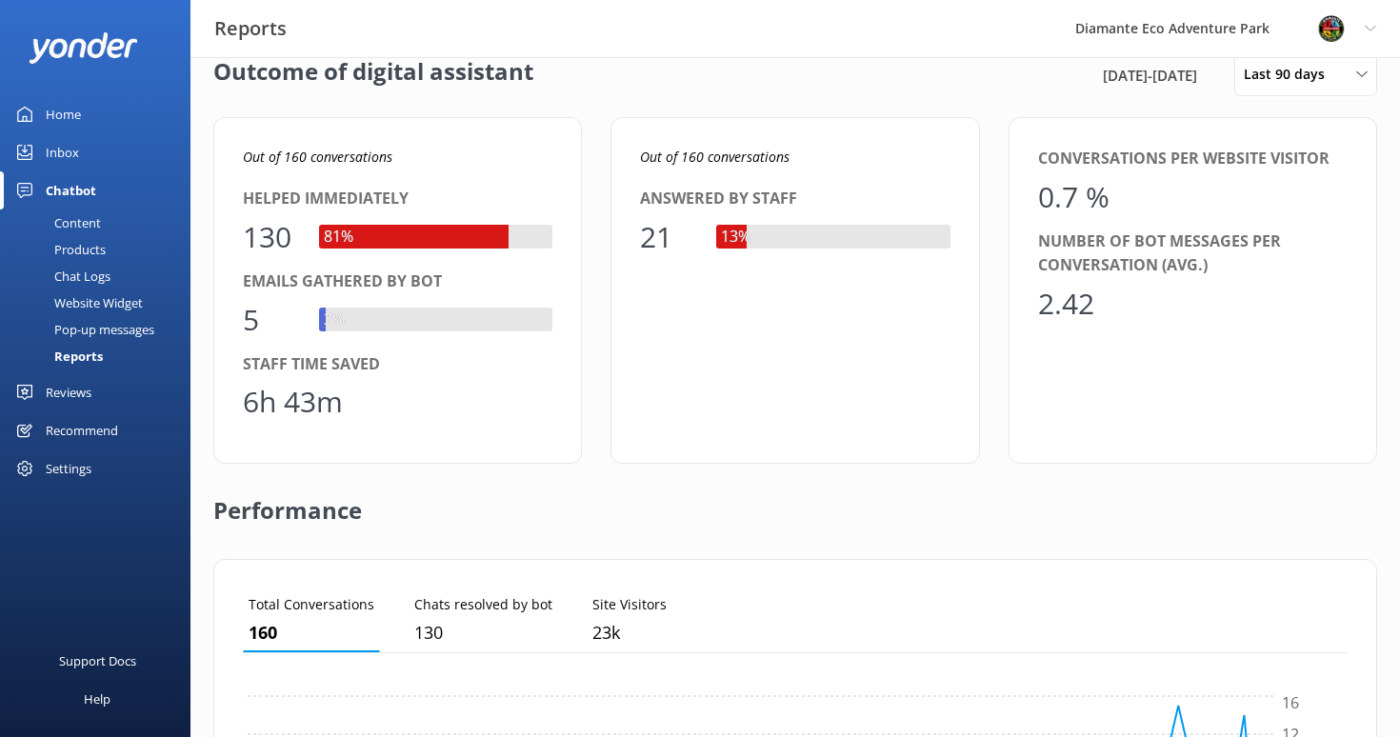
scroll to position [0, 0]
